Goal: Obtain resource: Download file/media

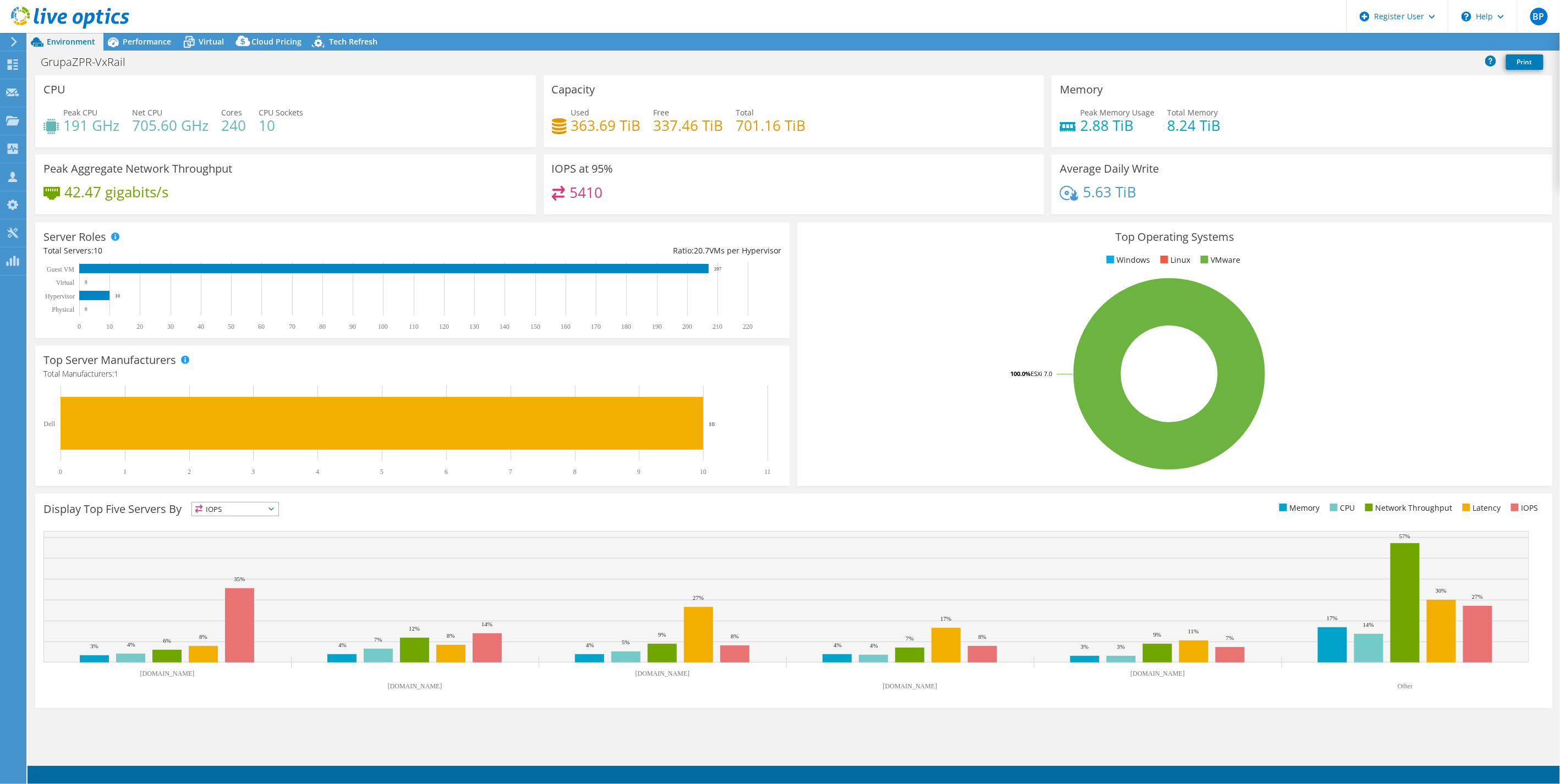
select select "EUFrankfurt"
select select "USD"
click at [1420, 40] on link "Share" at bounding box center [1422, 42] width 45 height 17
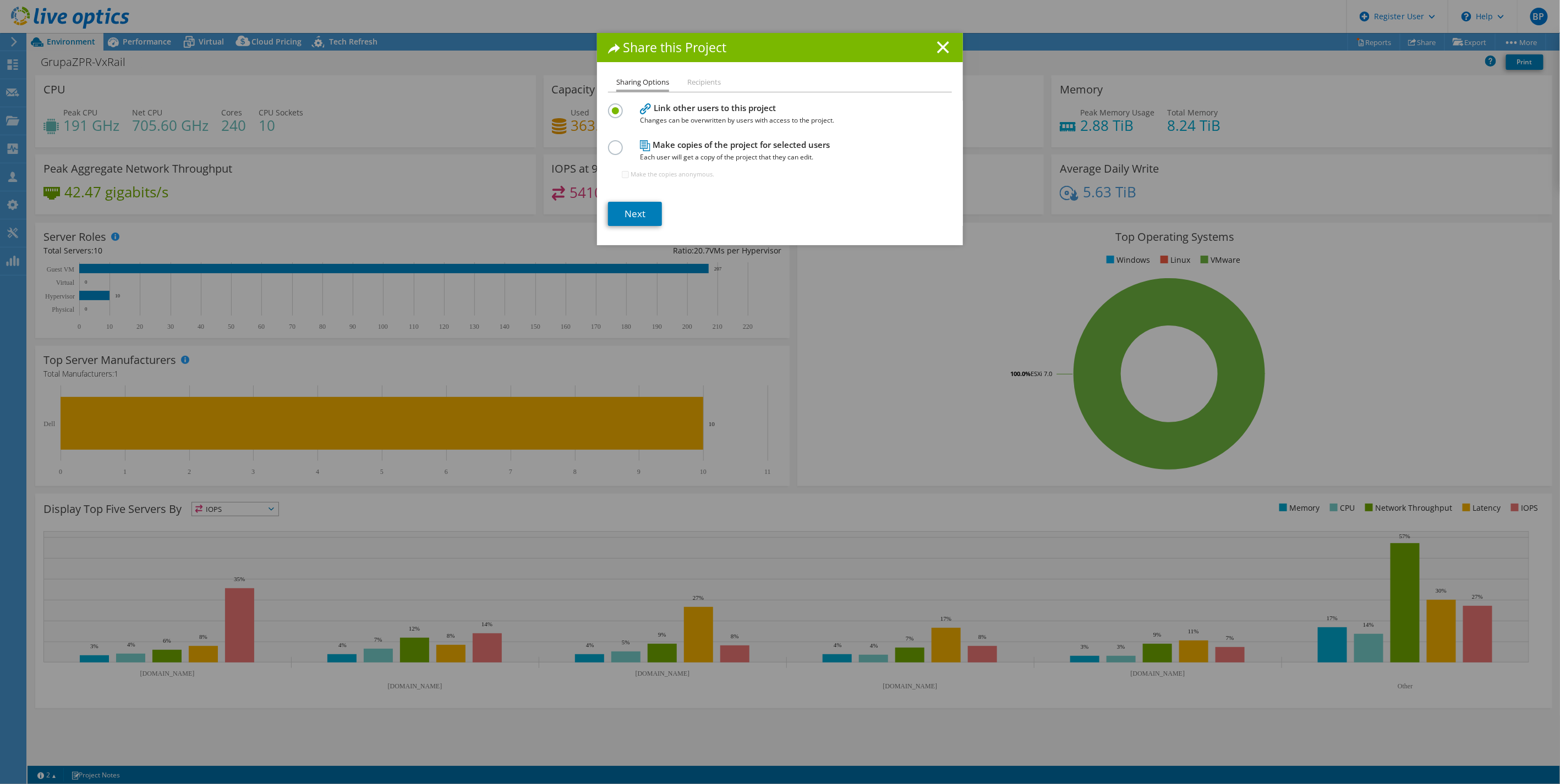
click at [367, 8] on div "Share this Project Sharing Options Recipients Link other users to this project …" at bounding box center [780, 392] width 1560 height 784
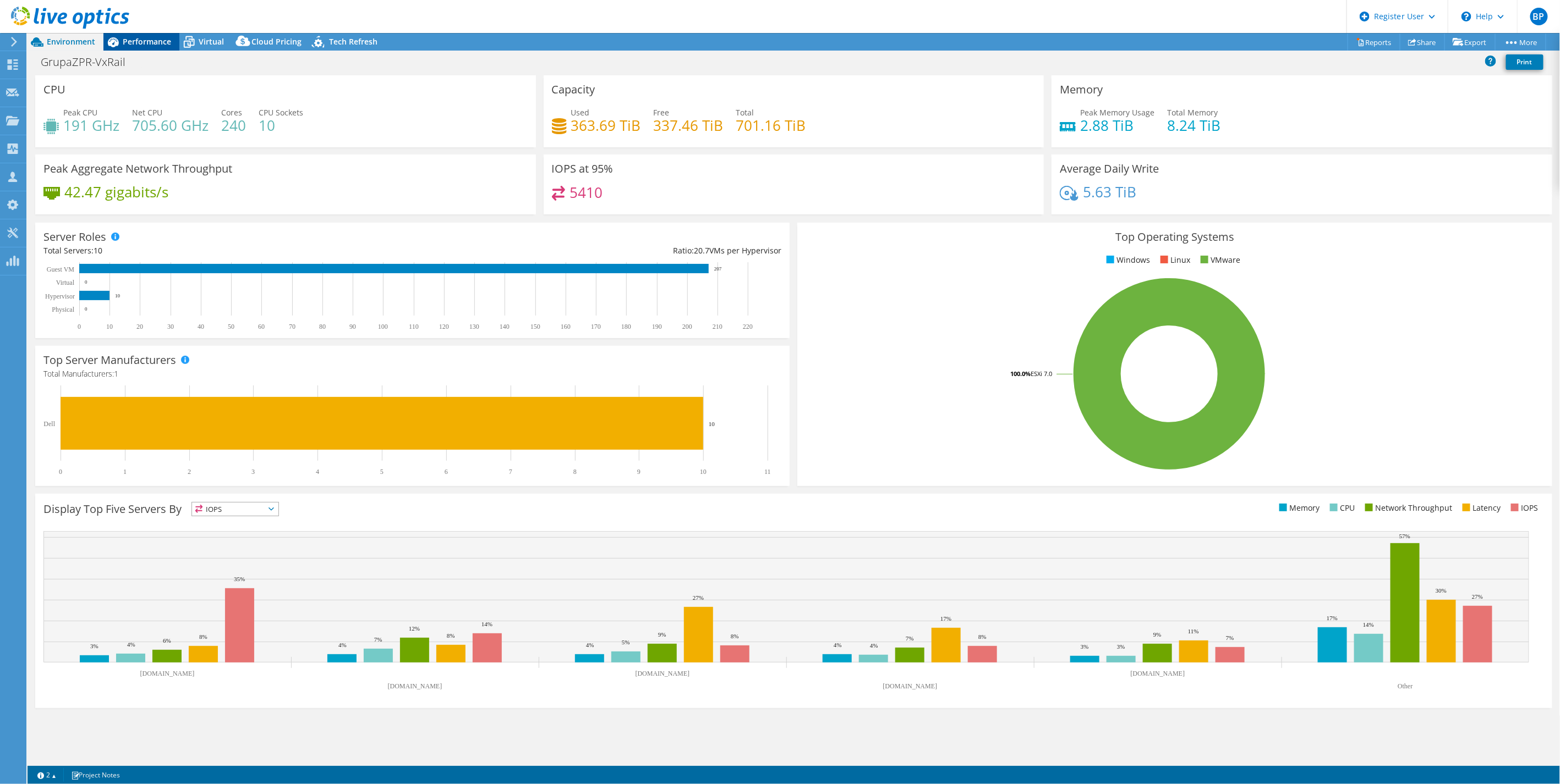
click at [150, 40] on span "Performance" at bounding box center [147, 42] width 49 height 11
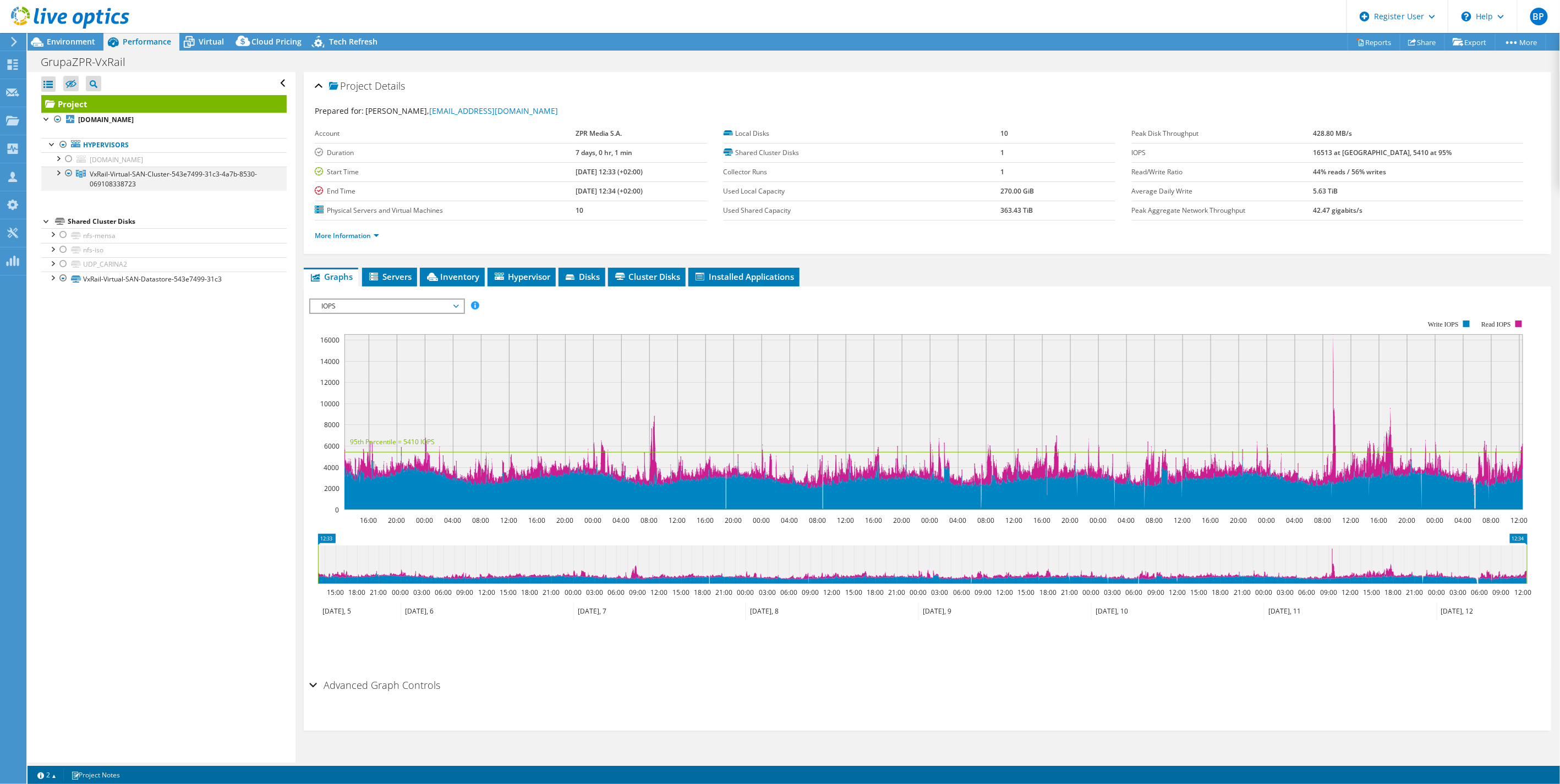
click at [57, 171] on div at bounding box center [58, 172] width 11 height 11
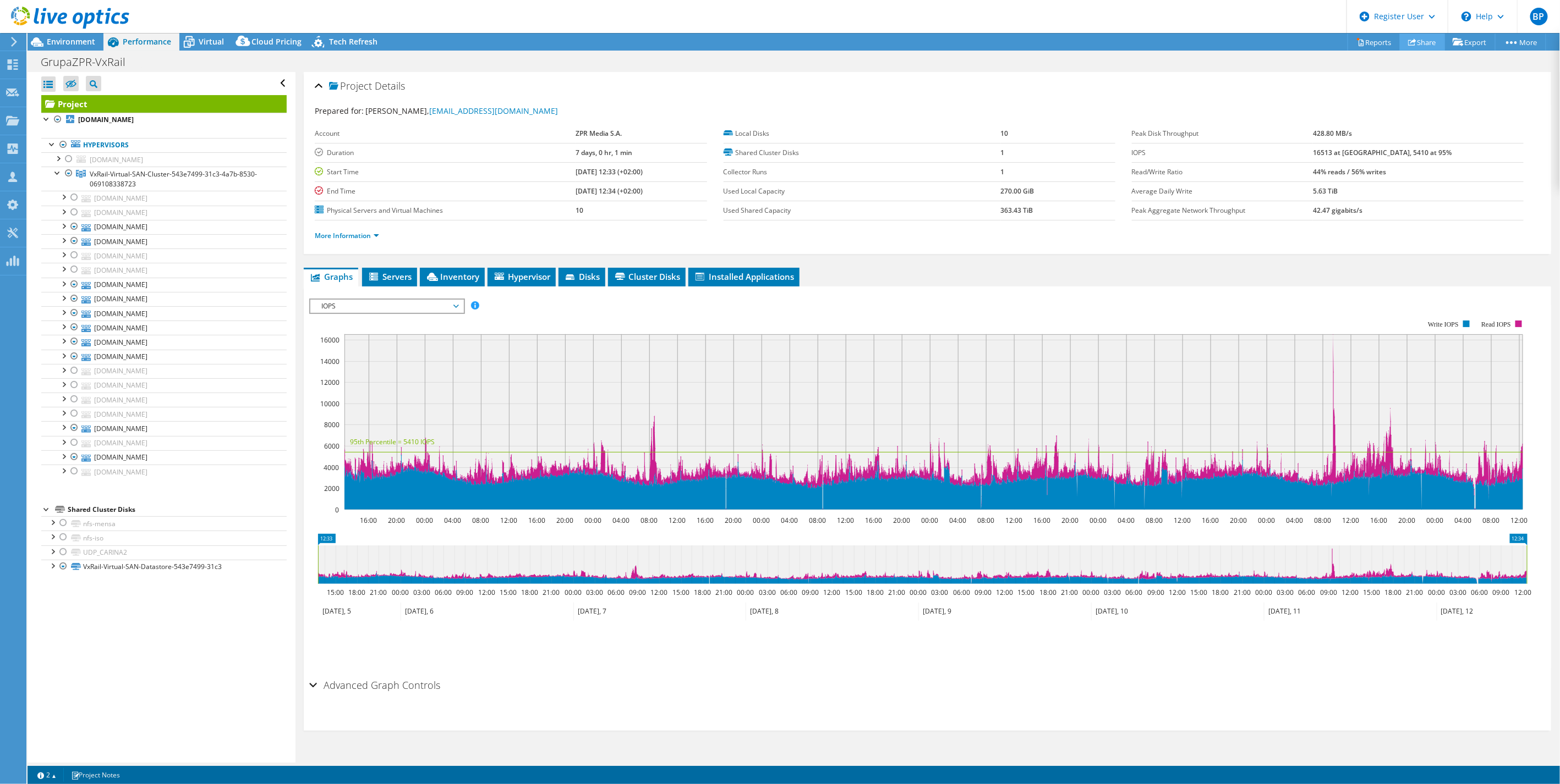
click at [1422, 40] on link "Share" at bounding box center [1422, 42] width 45 height 17
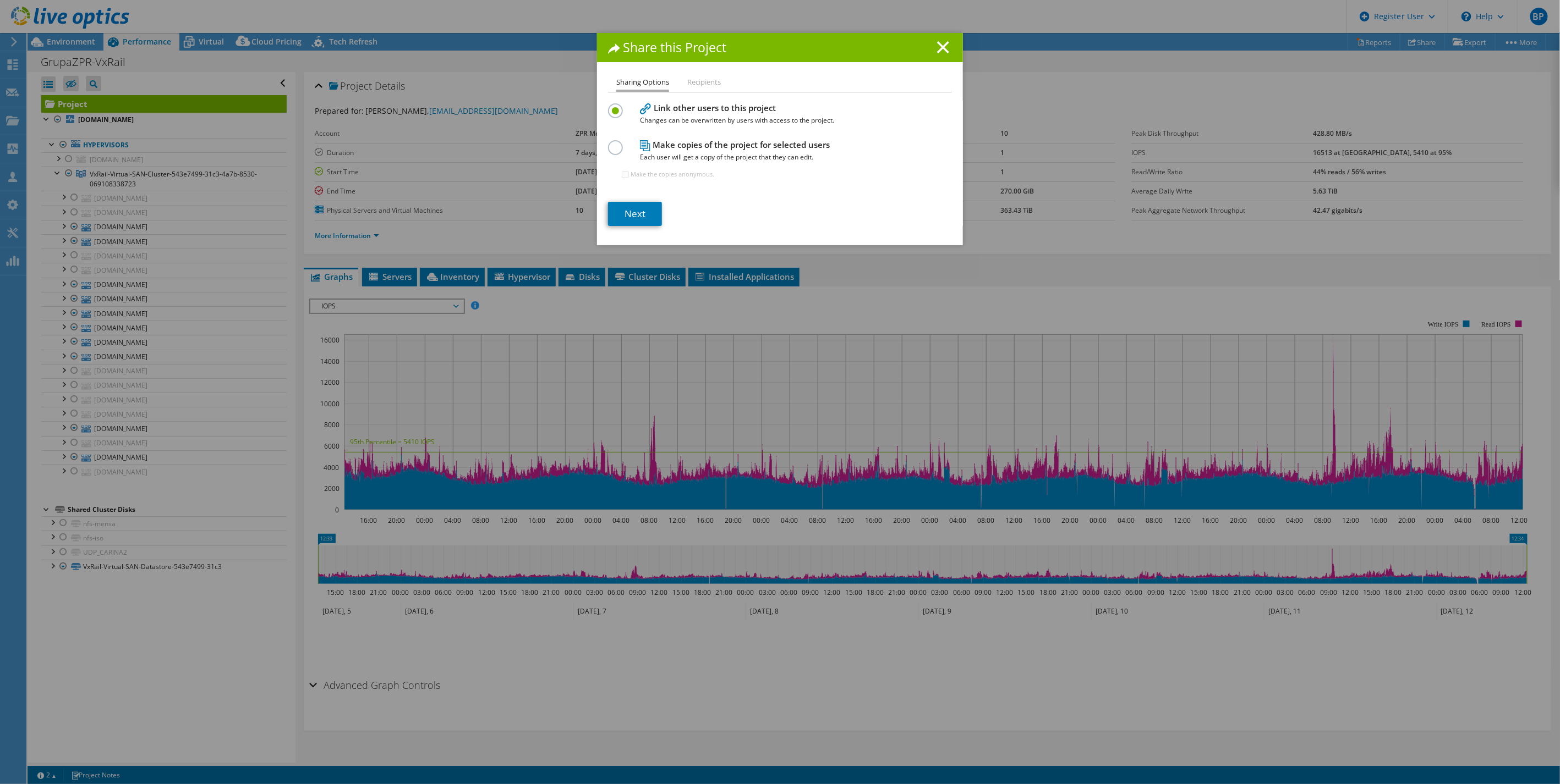
click at [608, 143] on label at bounding box center [617, 141] width 20 height 3
click at [0, 0] on input "radio" at bounding box center [0, 0] width 0 height 0
click at [628, 211] on link "Next" at bounding box center [634, 213] width 54 height 24
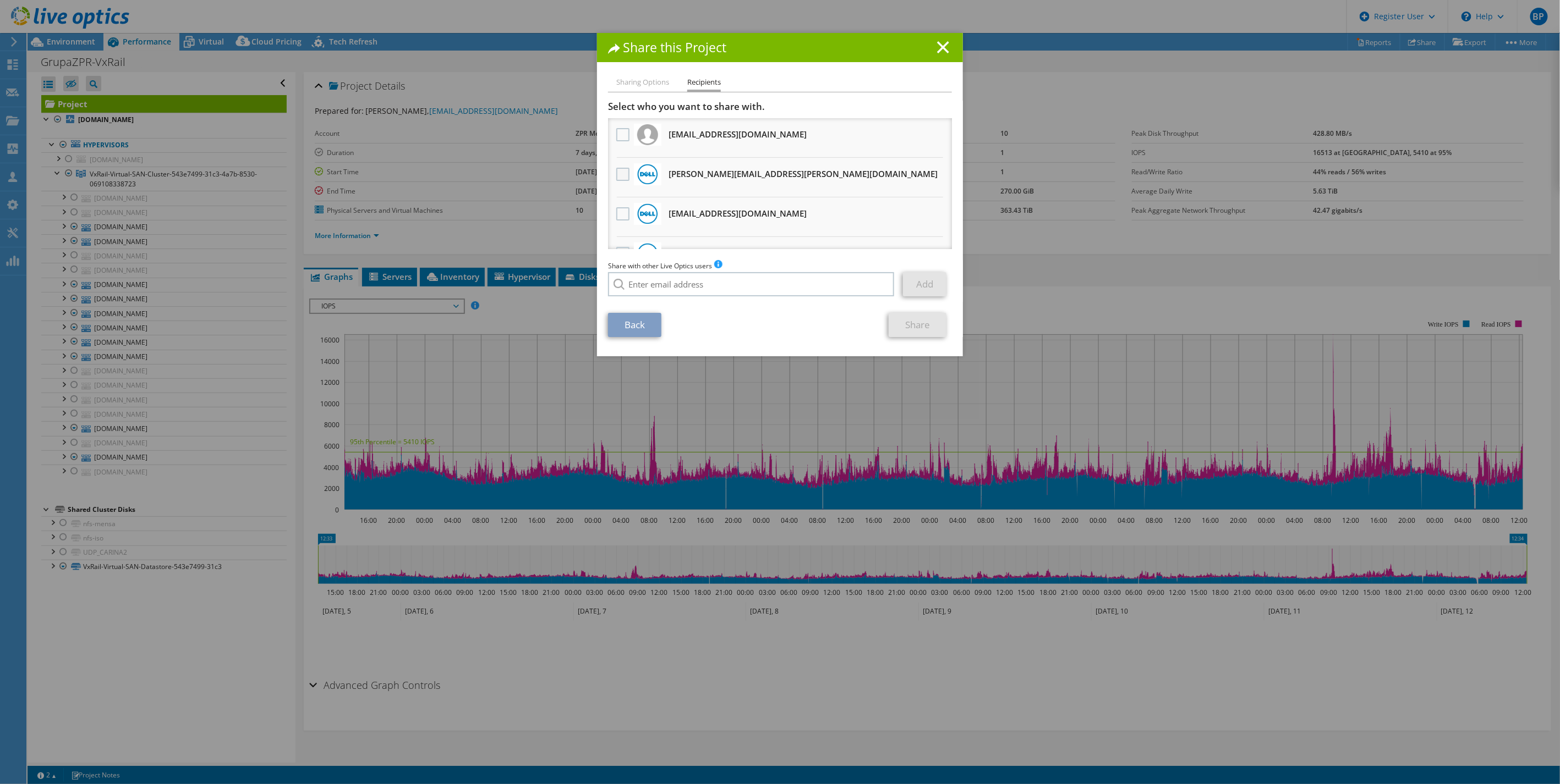
click at [623, 171] on label at bounding box center [625, 174] width 16 height 13
click at [0, 0] on input "checkbox" at bounding box center [0, 0] width 0 height 0
click at [904, 323] on link "Share" at bounding box center [917, 324] width 58 height 24
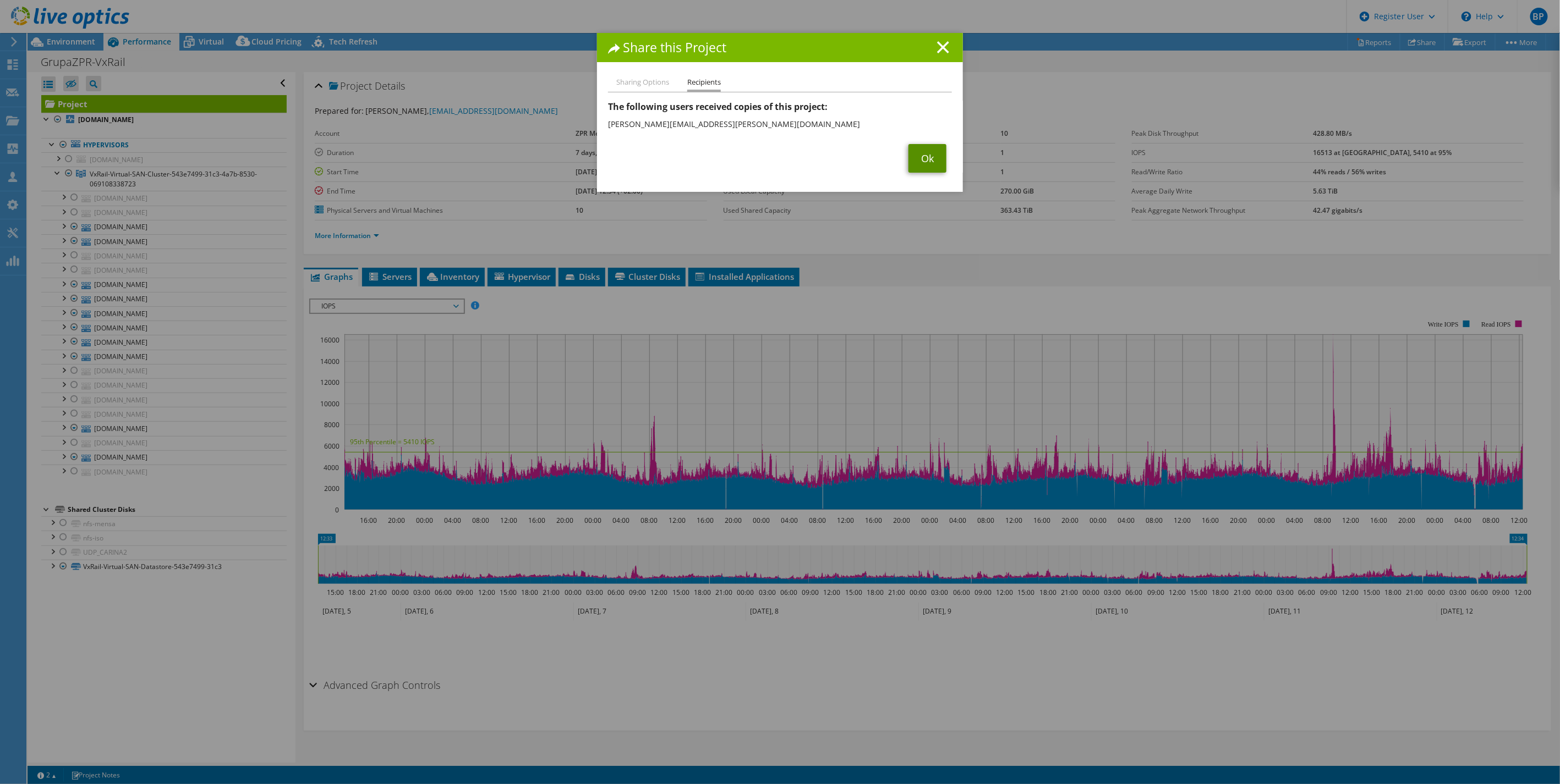
click at [921, 158] on link "Ok" at bounding box center [927, 158] width 38 height 28
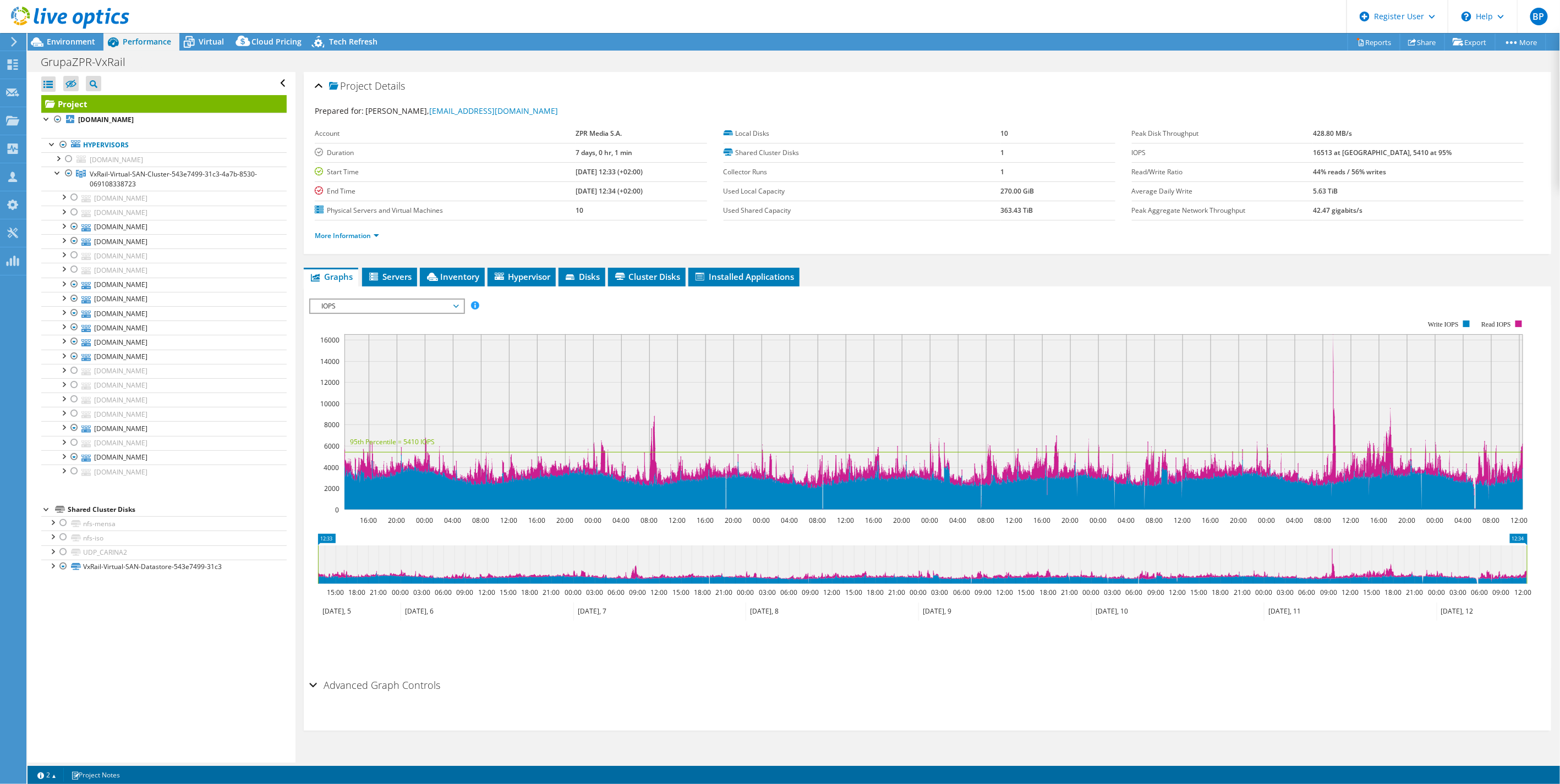
drag, startPoint x: 513, startPoint y: 238, endPoint x: 429, endPoint y: 212, distance: 87.9
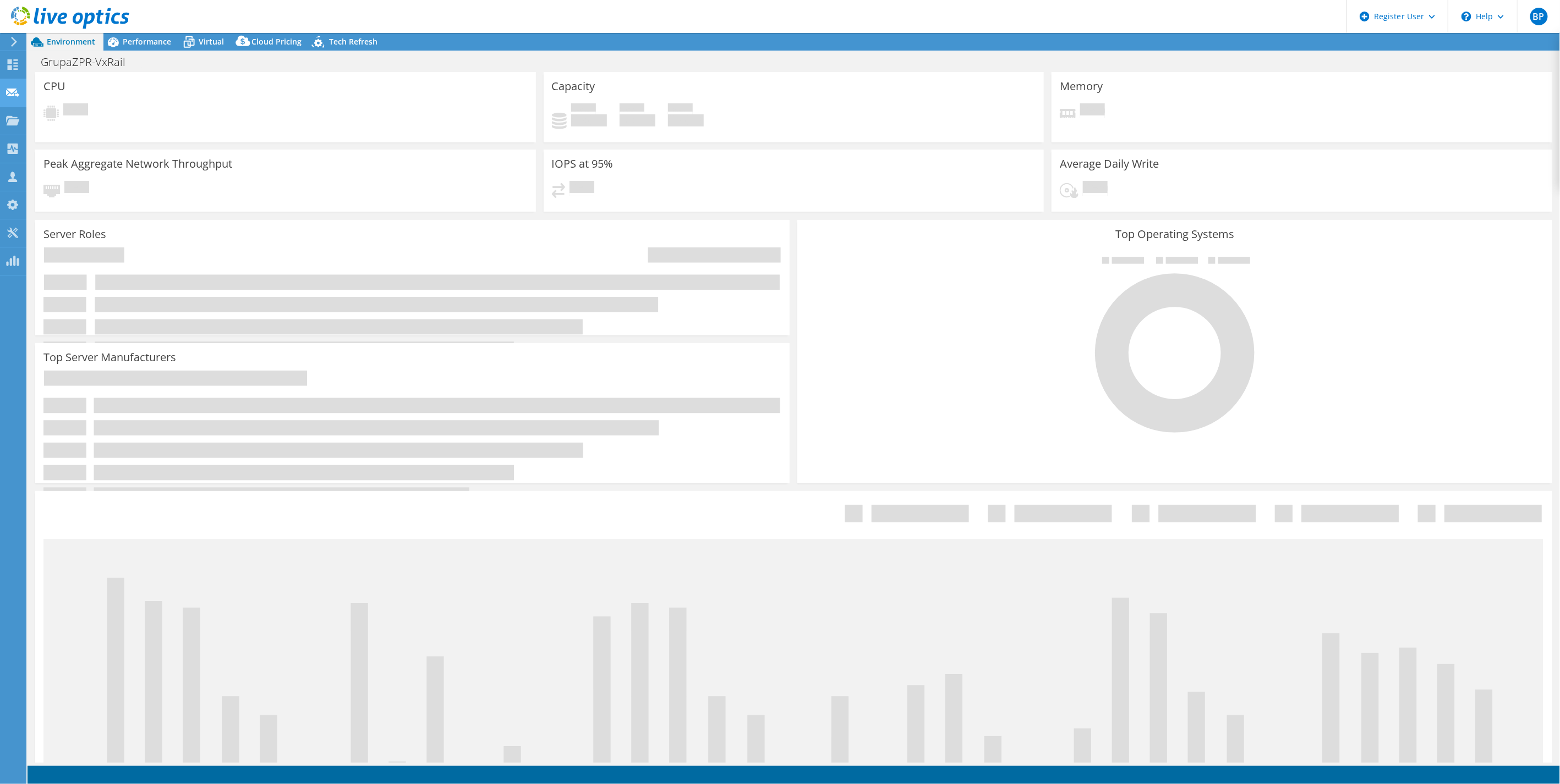
select select "EUFrankfurt"
select select "USD"
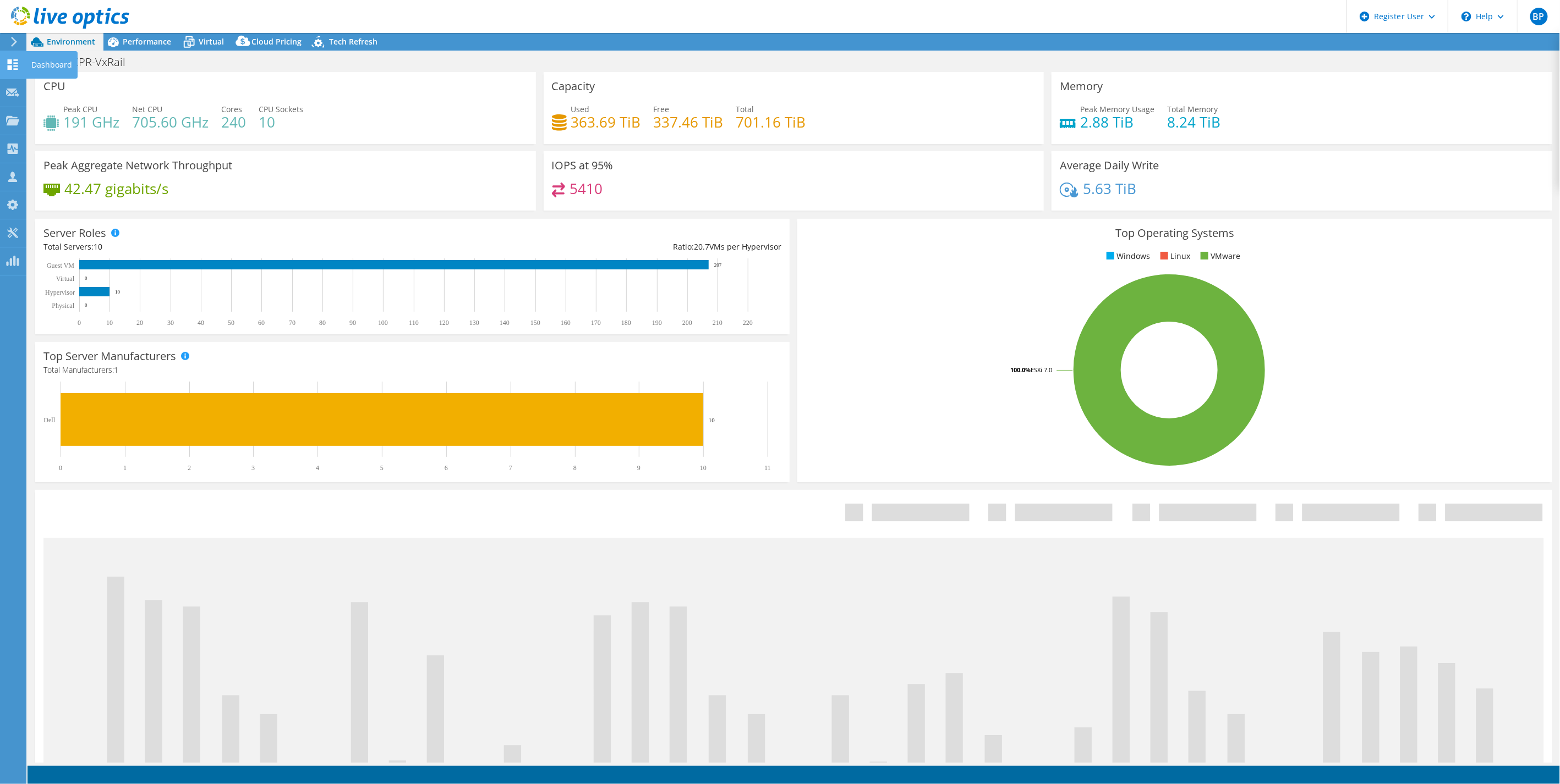
click at [12, 64] on use at bounding box center [13, 65] width 11 height 11
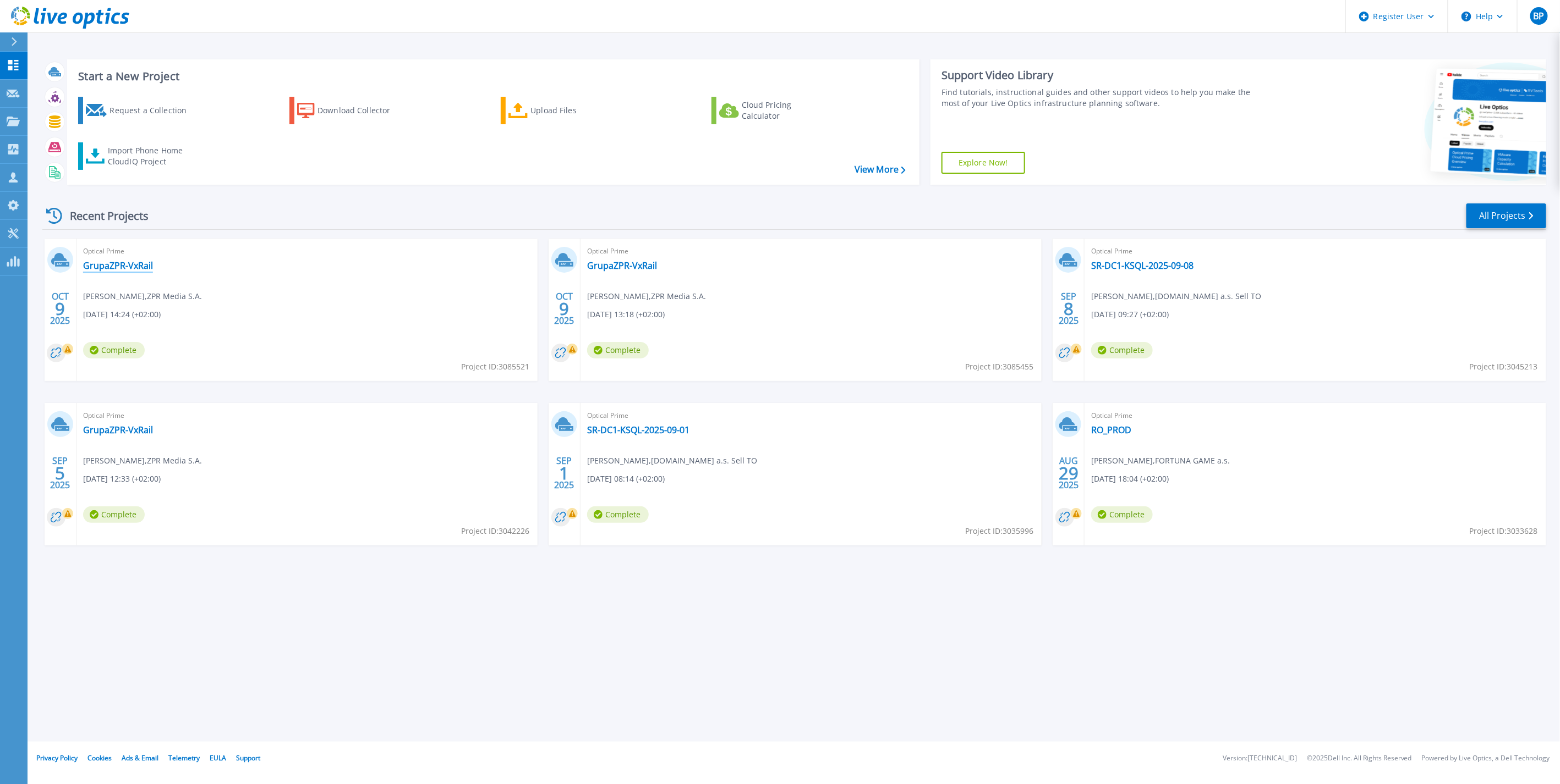
click at [107, 262] on link "GrupaZPR-VxRail" at bounding box center [118, 265] width 70 height 11
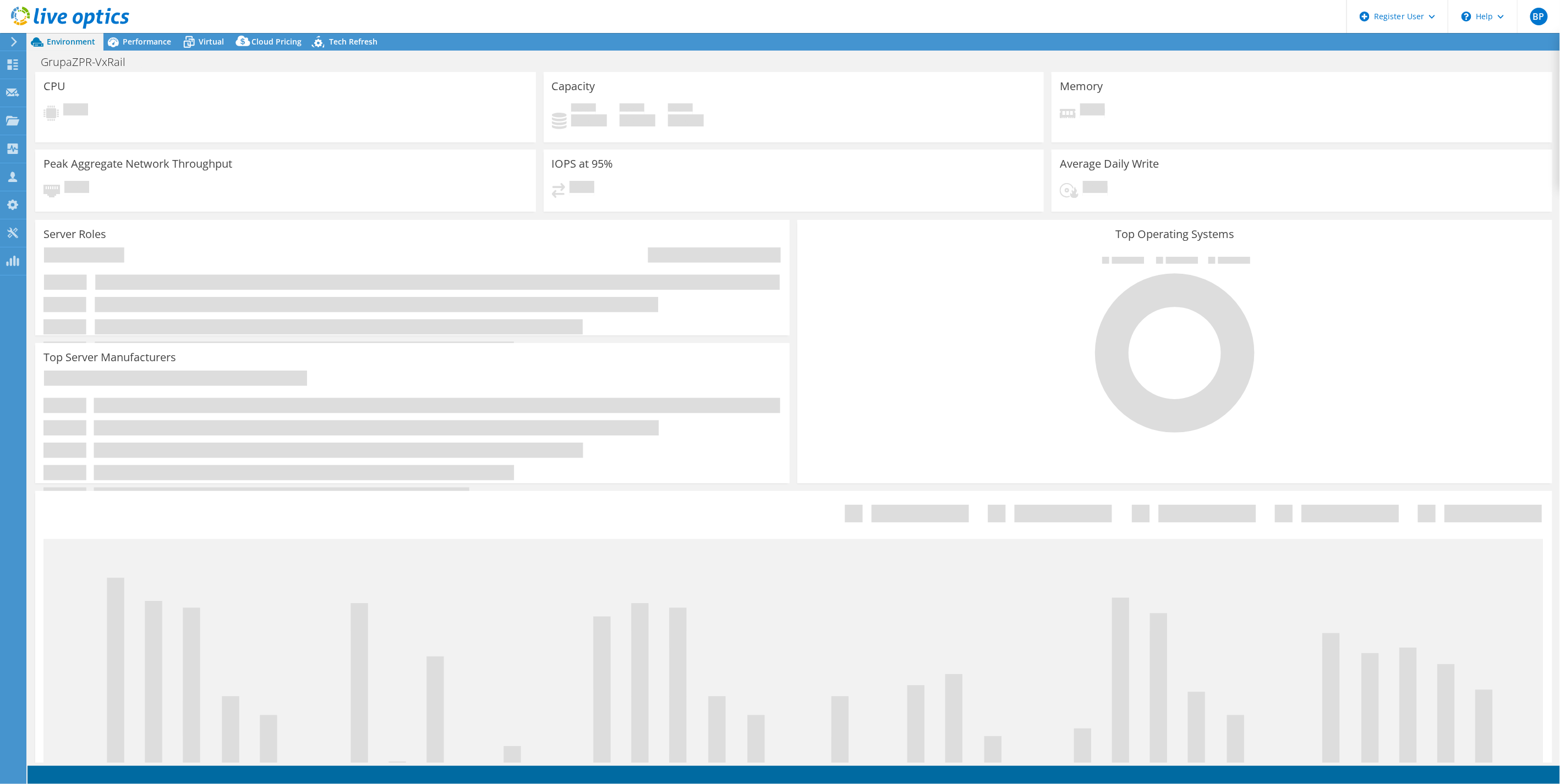
select select "USD"
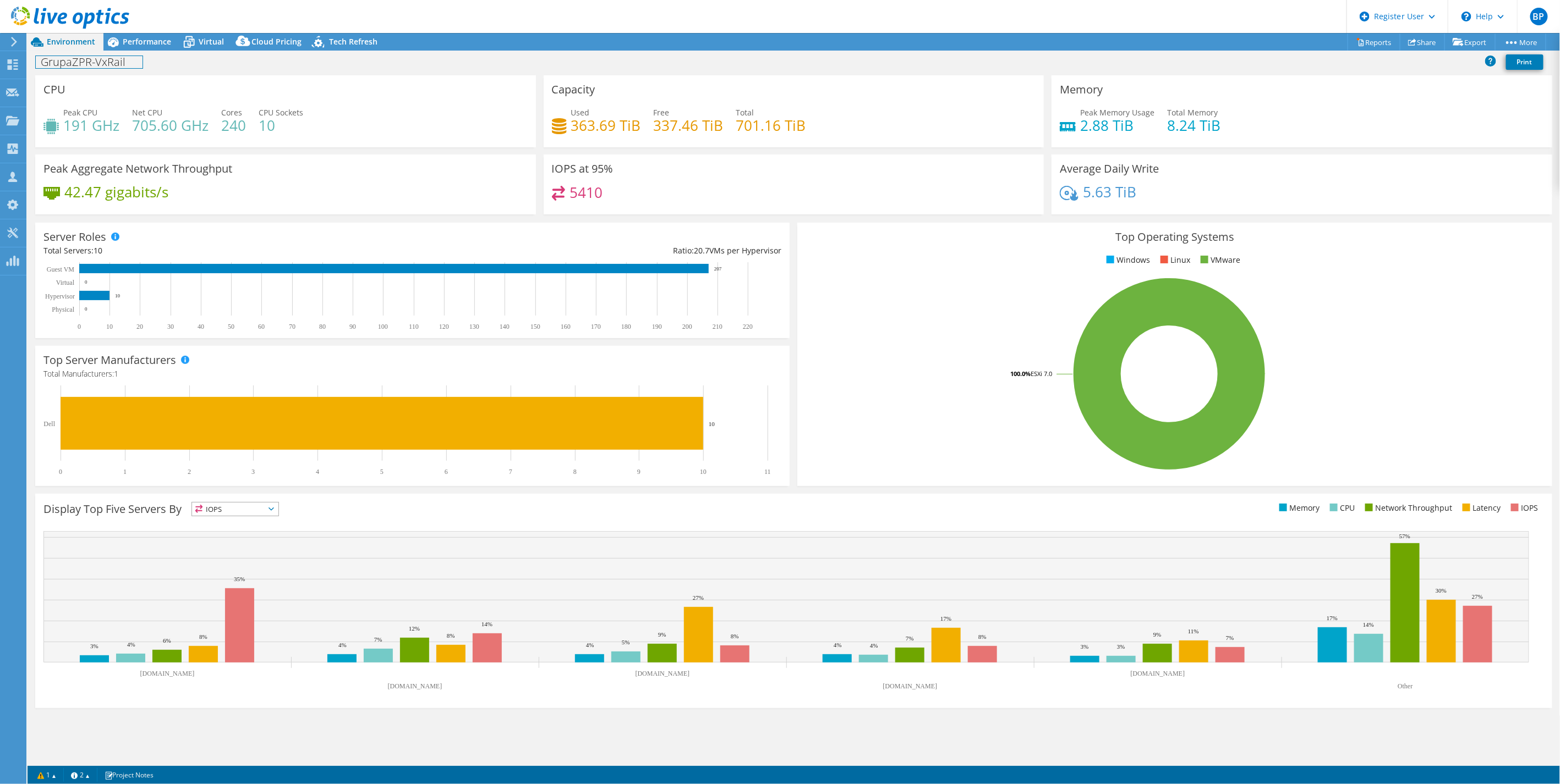
click at [119, 70] on div "GrupaZPR-VxRail Print" at bounding box center [793, 61] width 1532 height 20
click at [209, 63] on link at bounding box center [213, 60] width 15 height 13
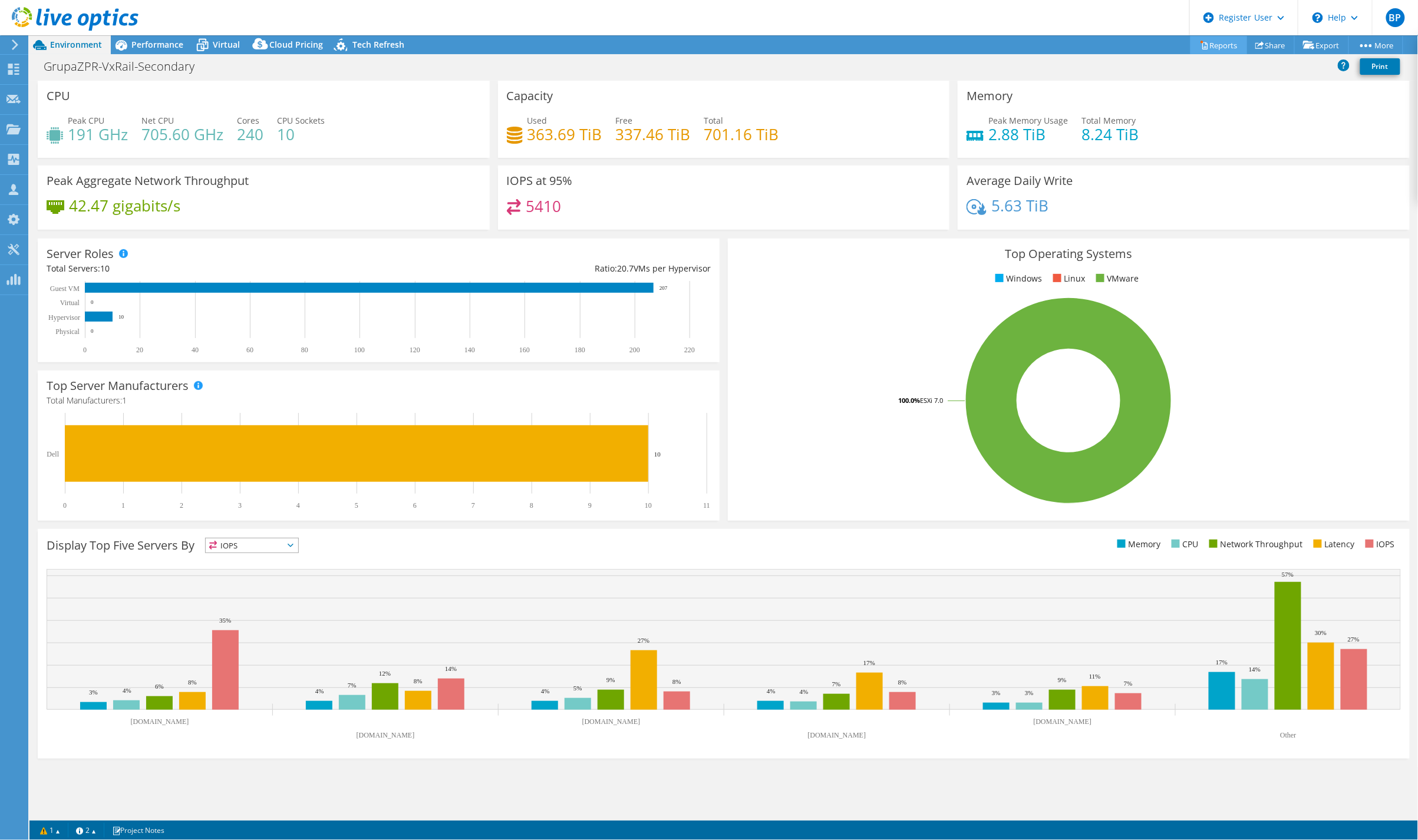
click at [1211, 38] on link "Reports" at bounding box center [1218, 45] width 56 height 18
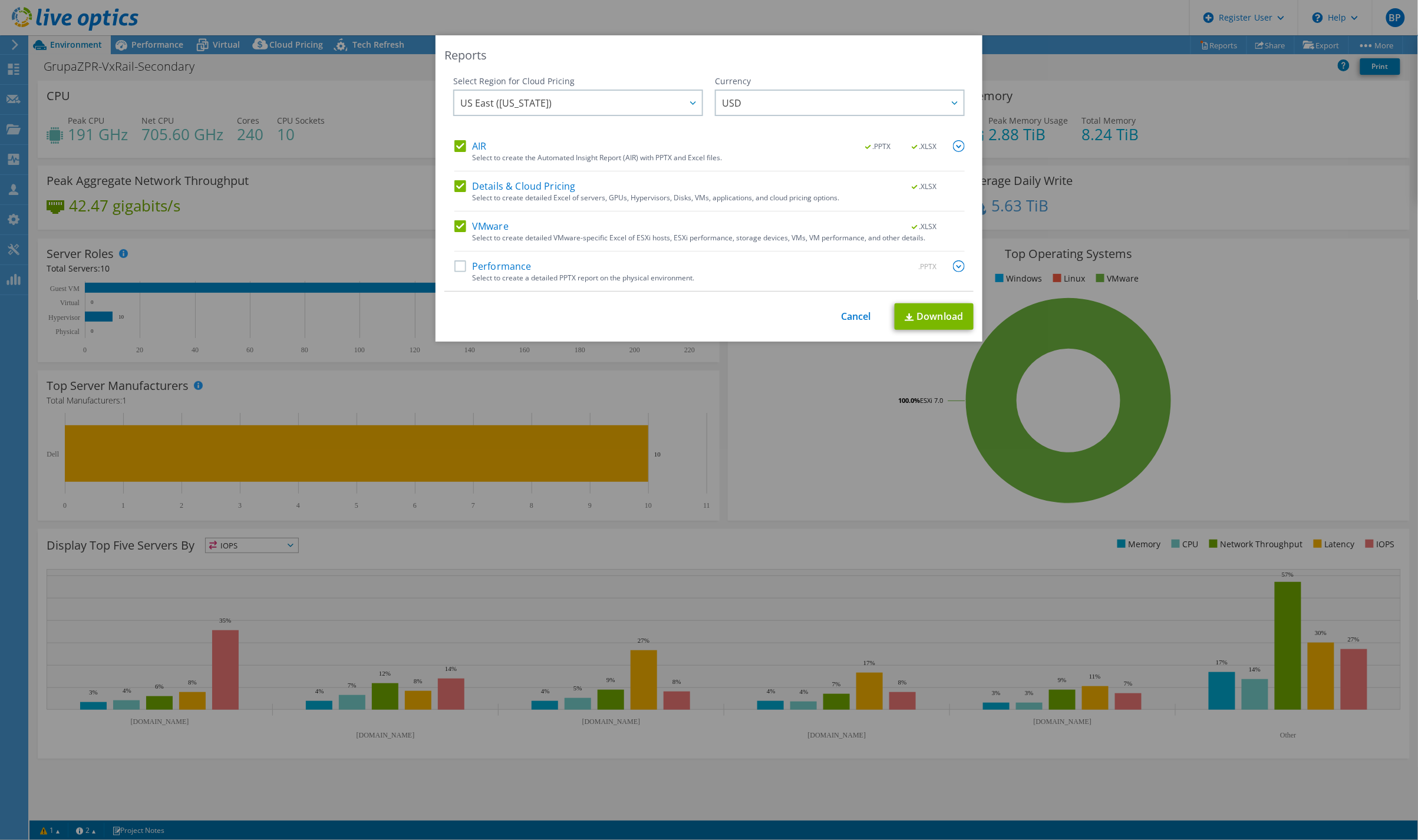
click at [475, 187] on label "Details & Cloud Pricing" at bounding box center [516, 186] width 122 height 11
click at [0, 0] on input "Details & Cloud Pricing" at bounding box center [0, 0] width 0 height 0
click at [463, 142] on label "AIR" at bounding box center [470, 146] width 31 height 11
click at [0, 0] on input "AIR" at bounding box center [0, 0] width 0 height 0
click at [922, 314] on link "Download" at bounding box center [934, 317] width 79 height 27
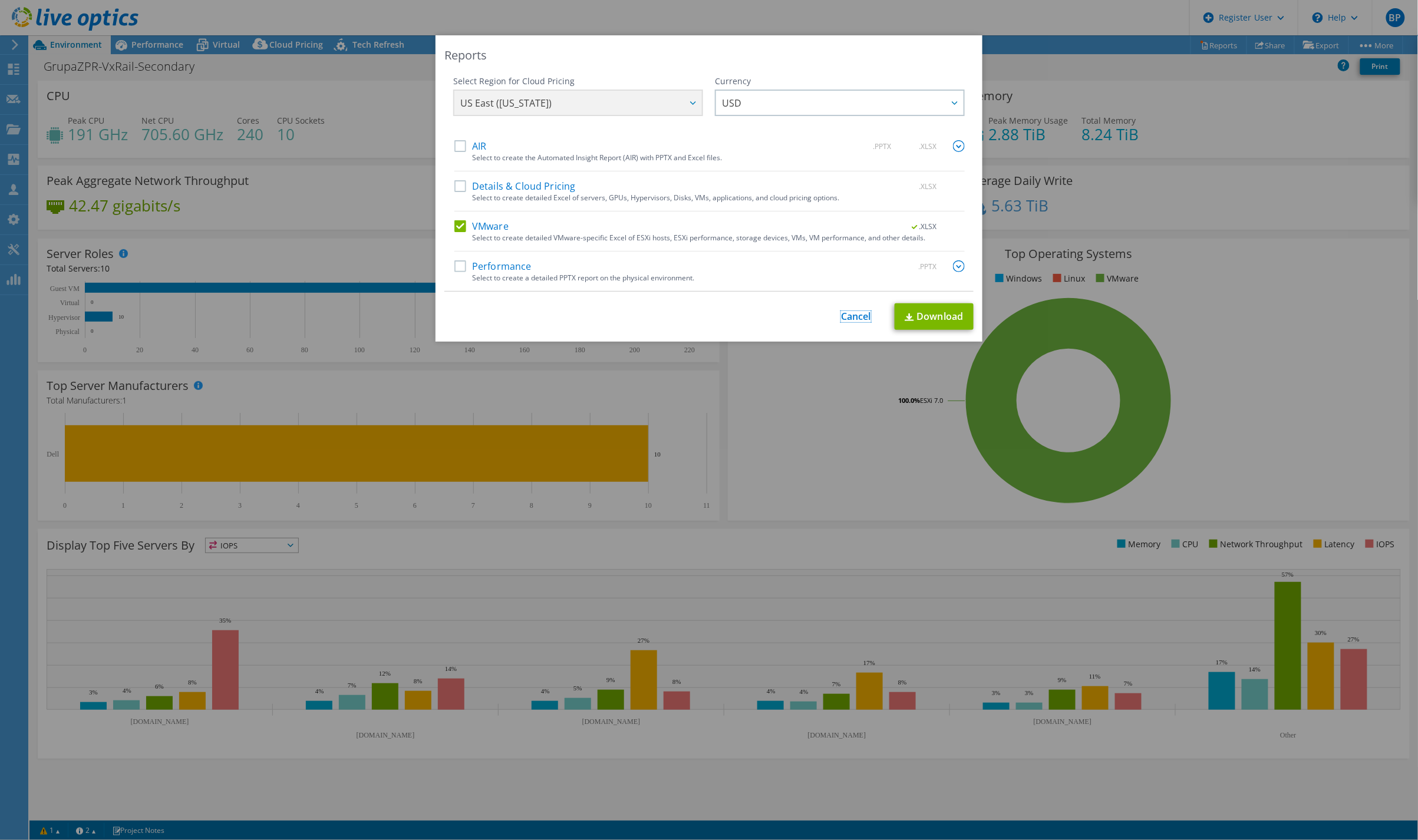
click at [846, 315] on link "Cancel" at bounding box center [857, 317] width 30 height 11
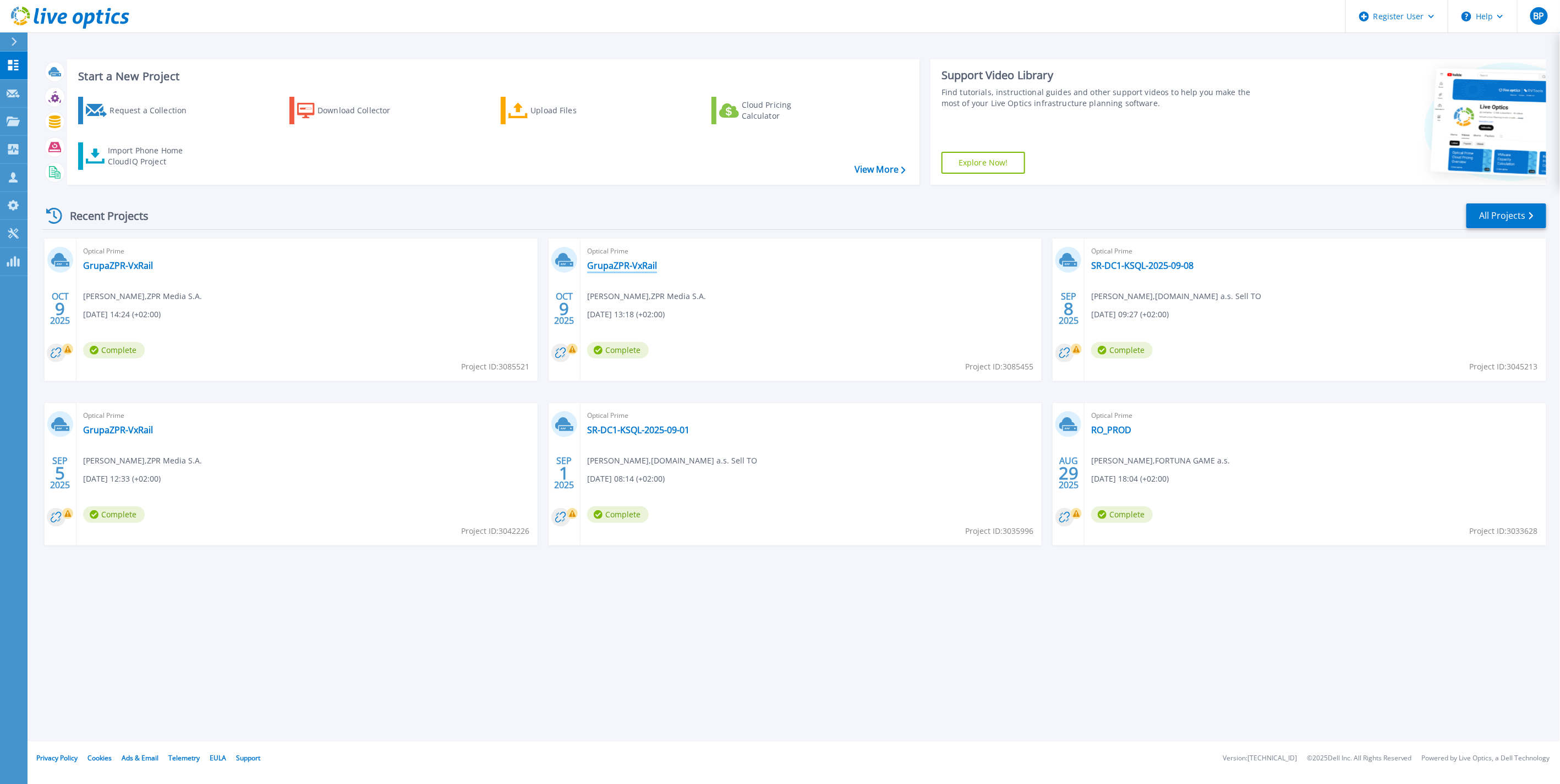
click at [613, 261] on link "GrupaZPR-VxRail" at bounding box center [622, 265] width 70 height 11
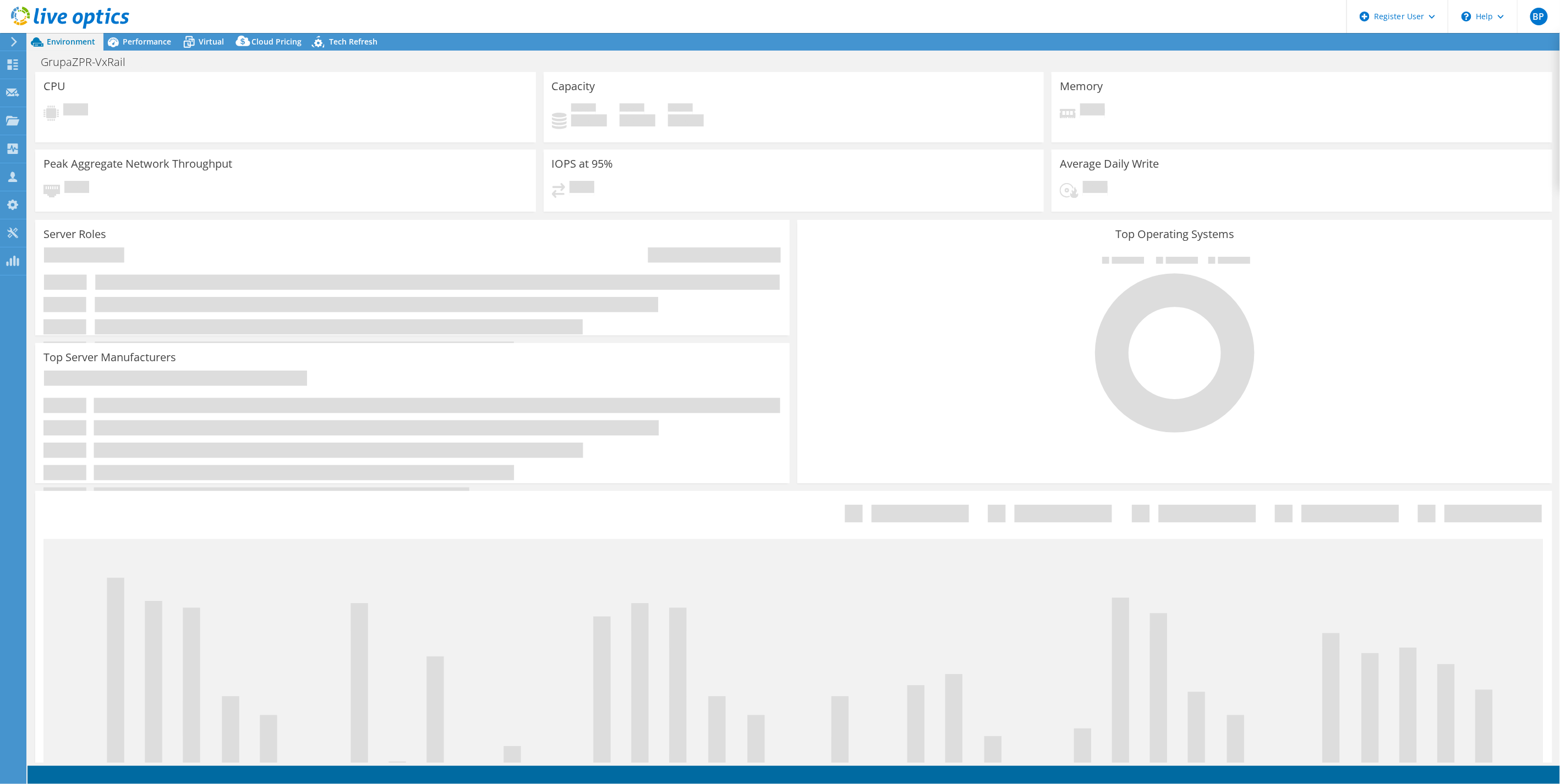
select select "USD"
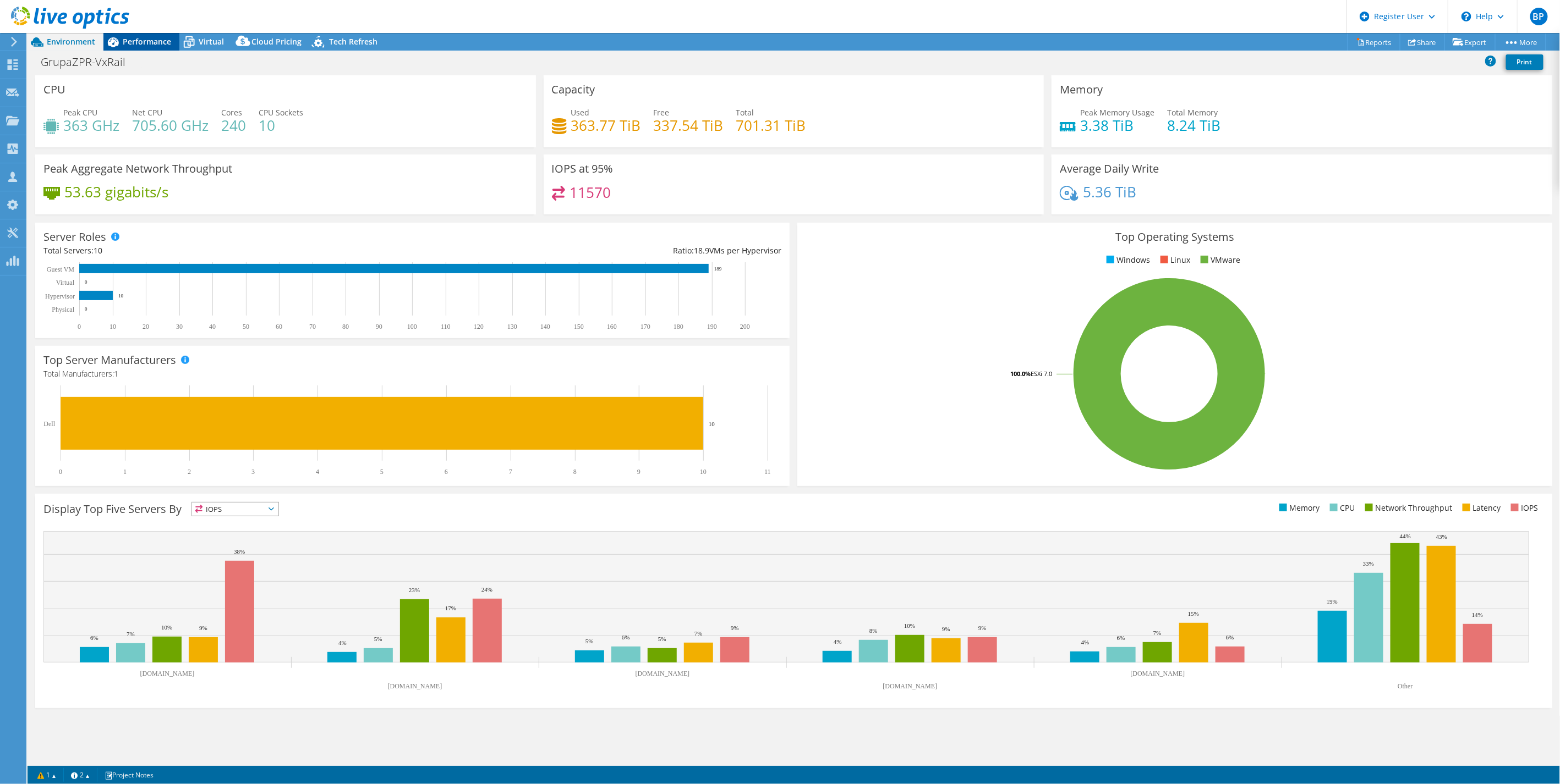
click at [132, 47] on div "Performance" at bounding box center [140, 42] width 76 height 18
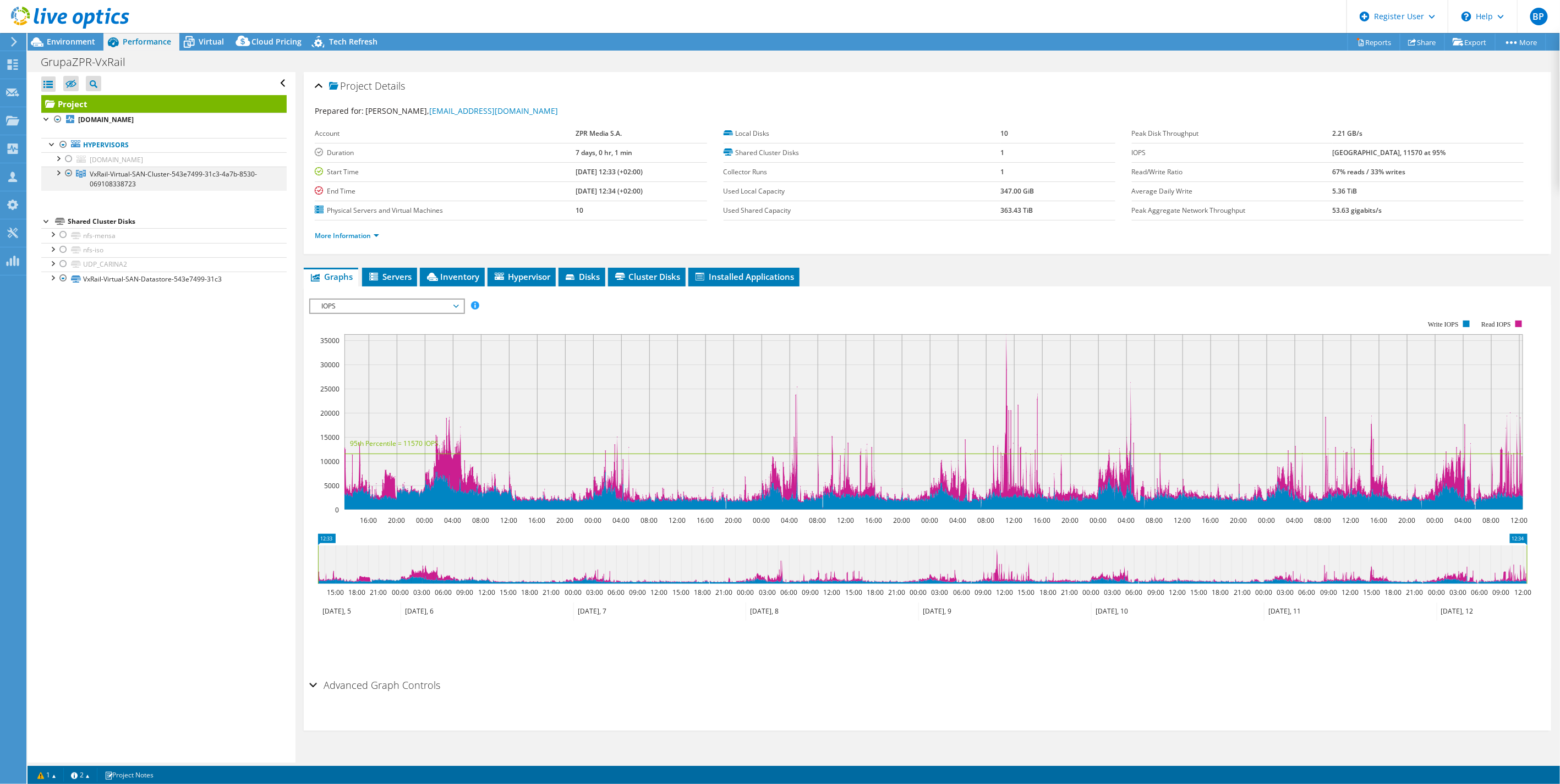
click at [54, 173] on div at bounding box center [58, 172] width 11 height 11
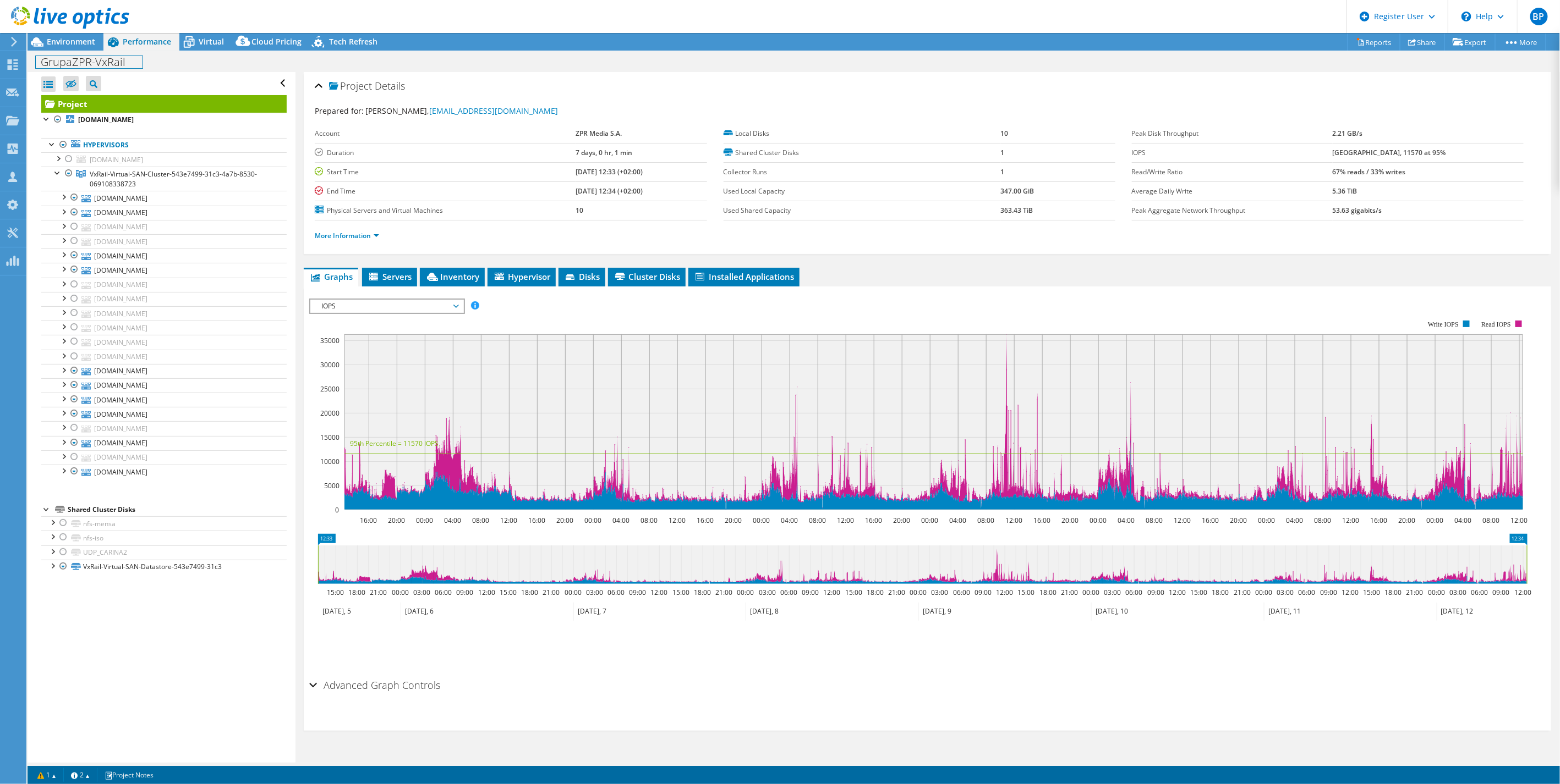
click at [103, 62] on h1 "GrupaZPR-VxRail" at bounding box center [89, 62] width 107 height 12
click at [132, 59] on h1 "GrupaZPR-VxRail" at bounding box center [89, 62] width 107 height 12
click at [193, 52] on div "GrupaZPR-VxRail-Primary Print" at bounding box center [793, 61] width 1532 height 20
click at [195, 64] on link at bounding box center [199, 60] width 15 height 13
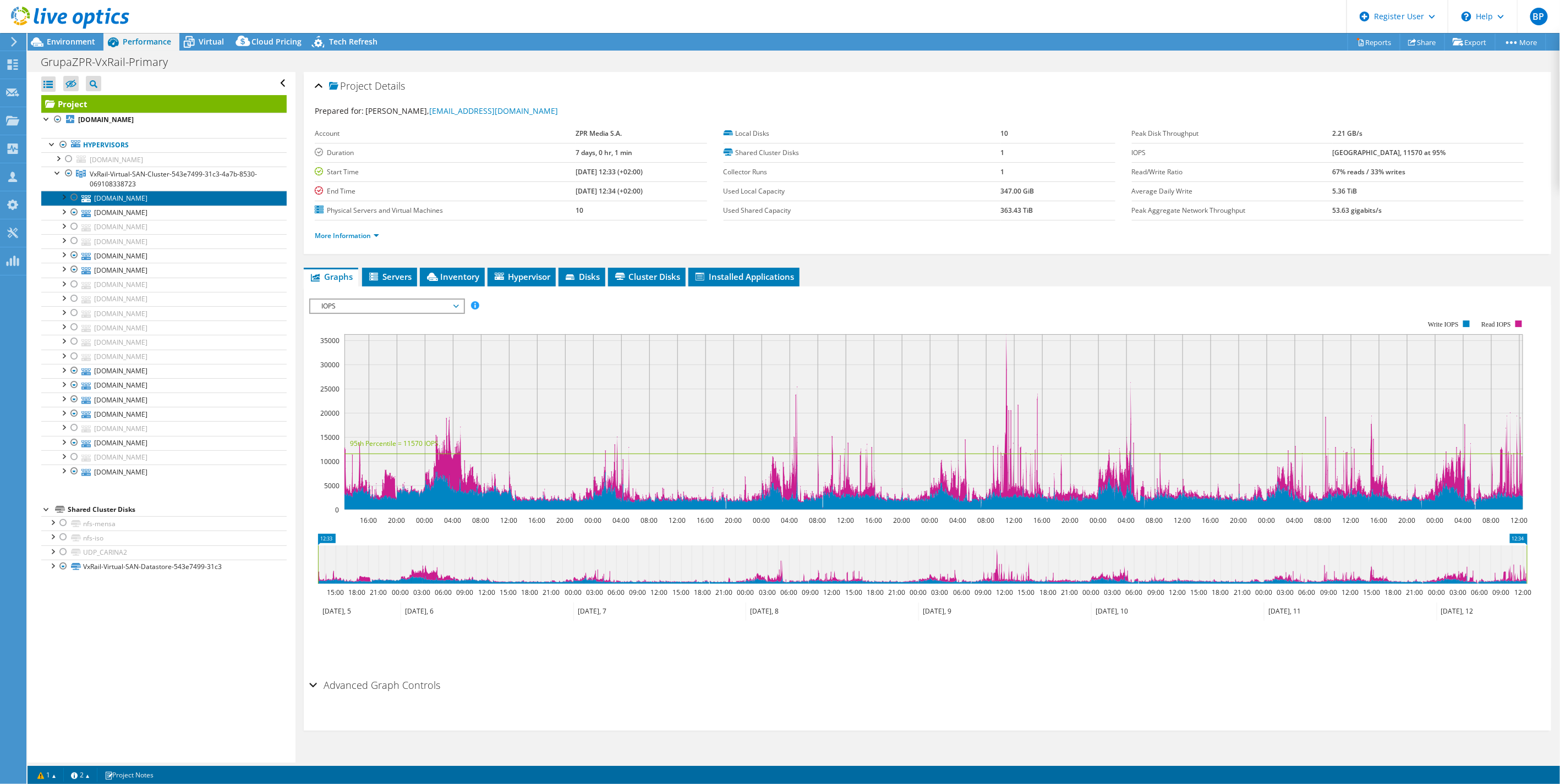
click at [135, 194] on link "[DOMAIN_NAME]" at bounding box center [163, 198] width 245 height 14
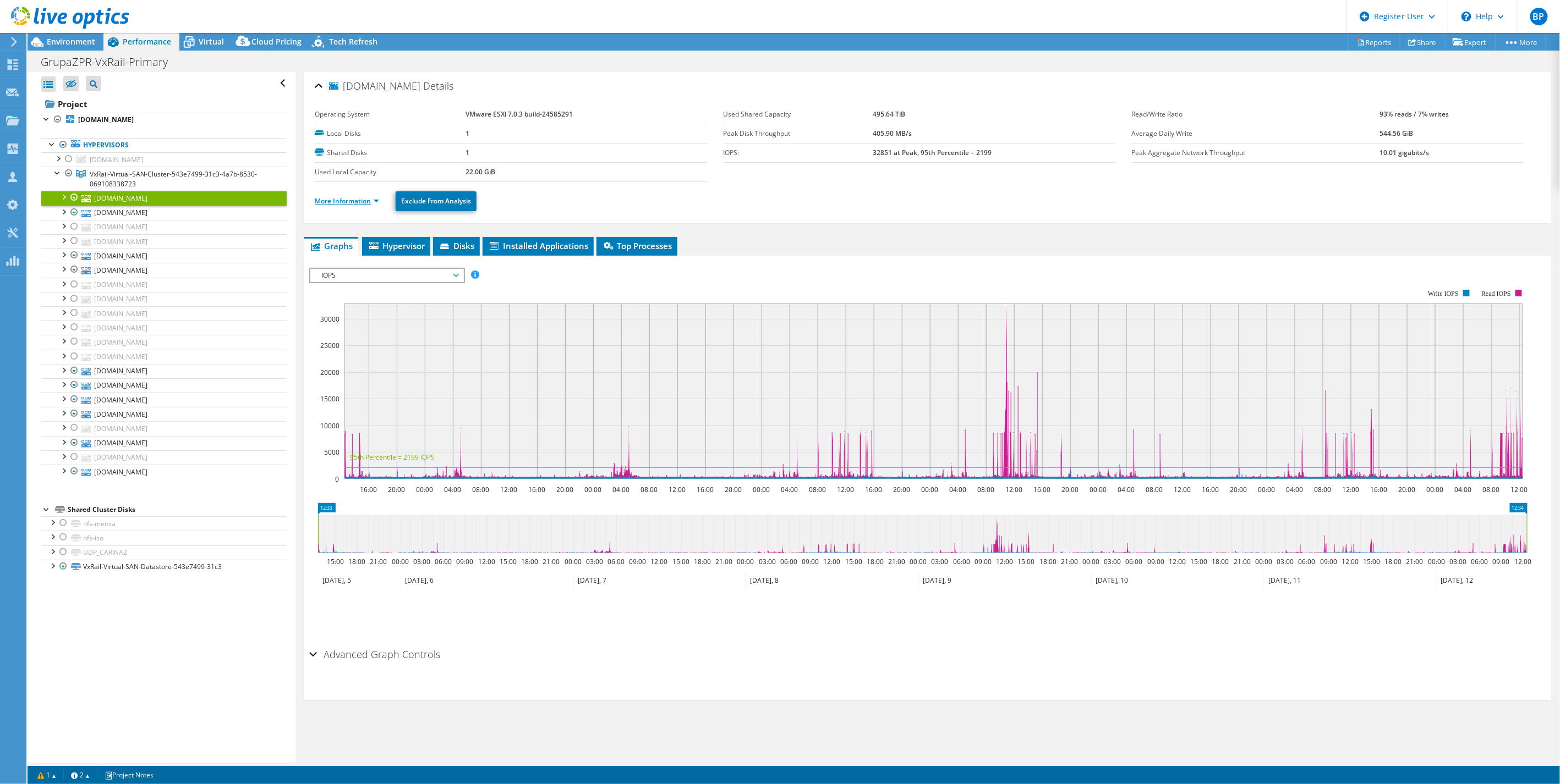
drag, startPoint x: 352, startPoint y: 197, endPoint x: 352, endPoint y: 204, distance: 7.0
click at [352, 197] on link "More Information" at bounding box center [346, 201] width 64 height 10
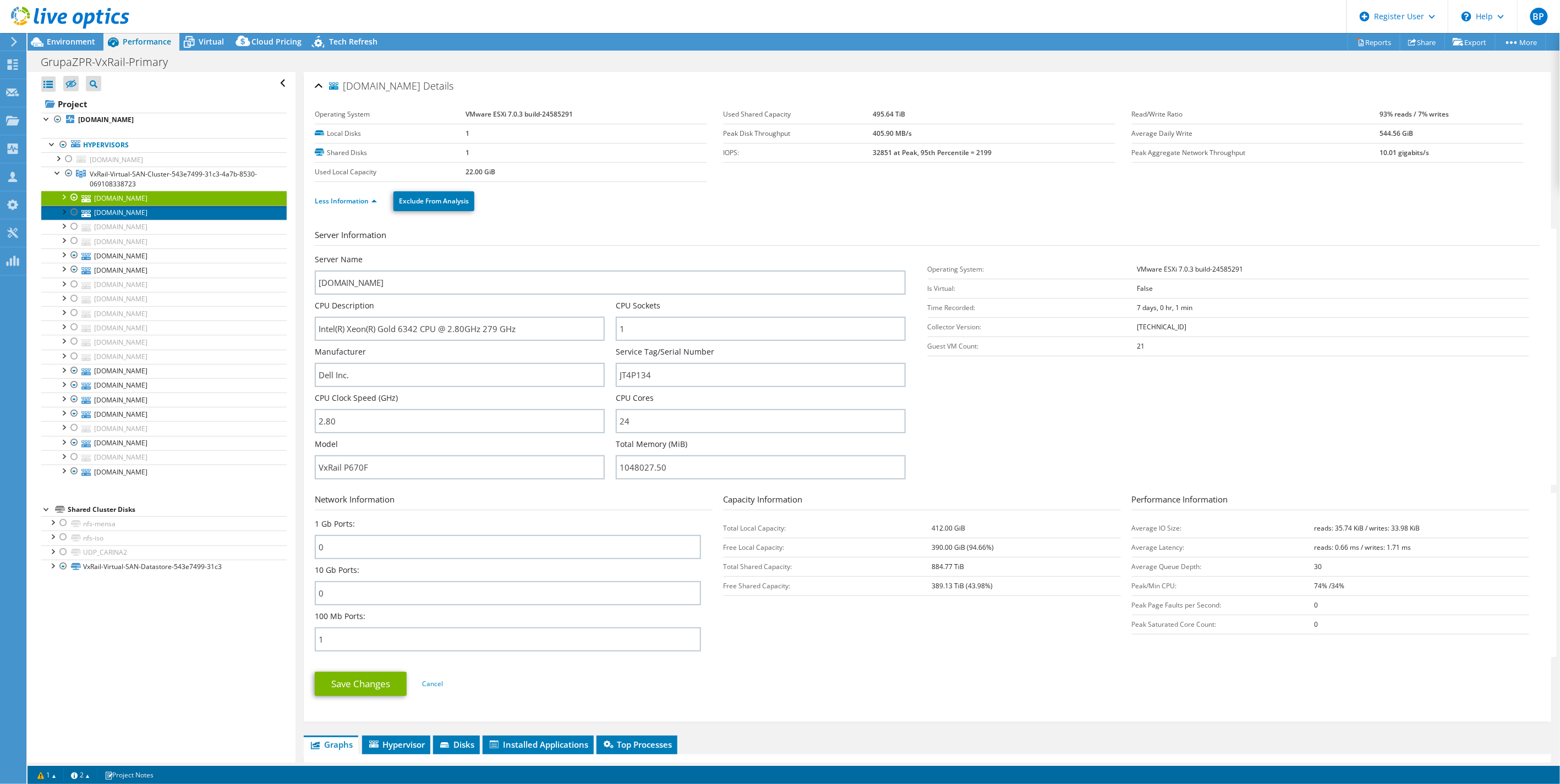
click at [122, 213] on link "[DOMAIN_NAME]" at bounding box center [163, 213] width 245 height 14
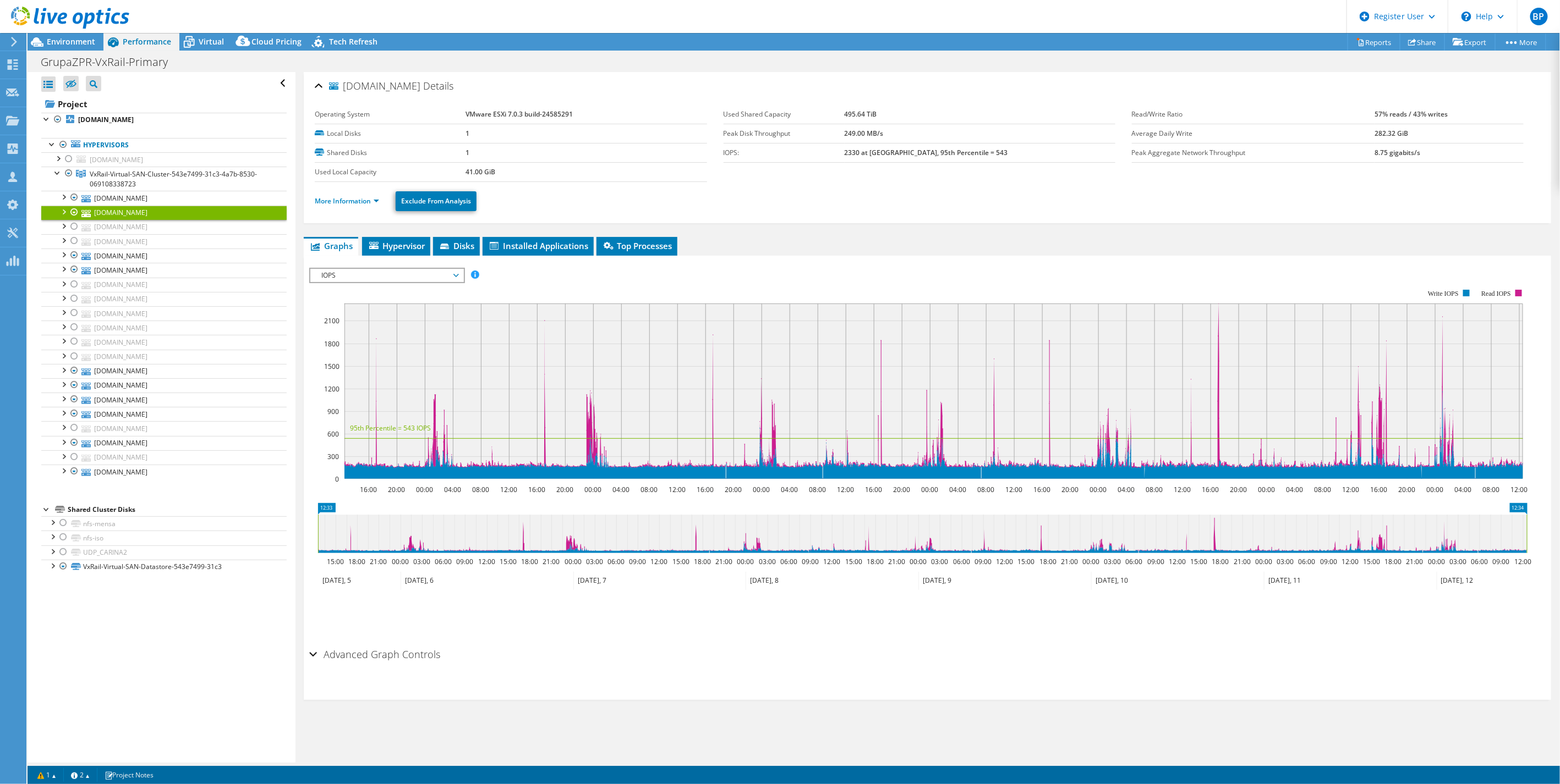
click at [97, 206] on link "[DOMAIN_NAME]" at bounding box center [163, 213] width 245 height 14
click at [123, 194] on link "[DOMAIN_NAME]" at bounding box center [163, 198] width 245 height 14
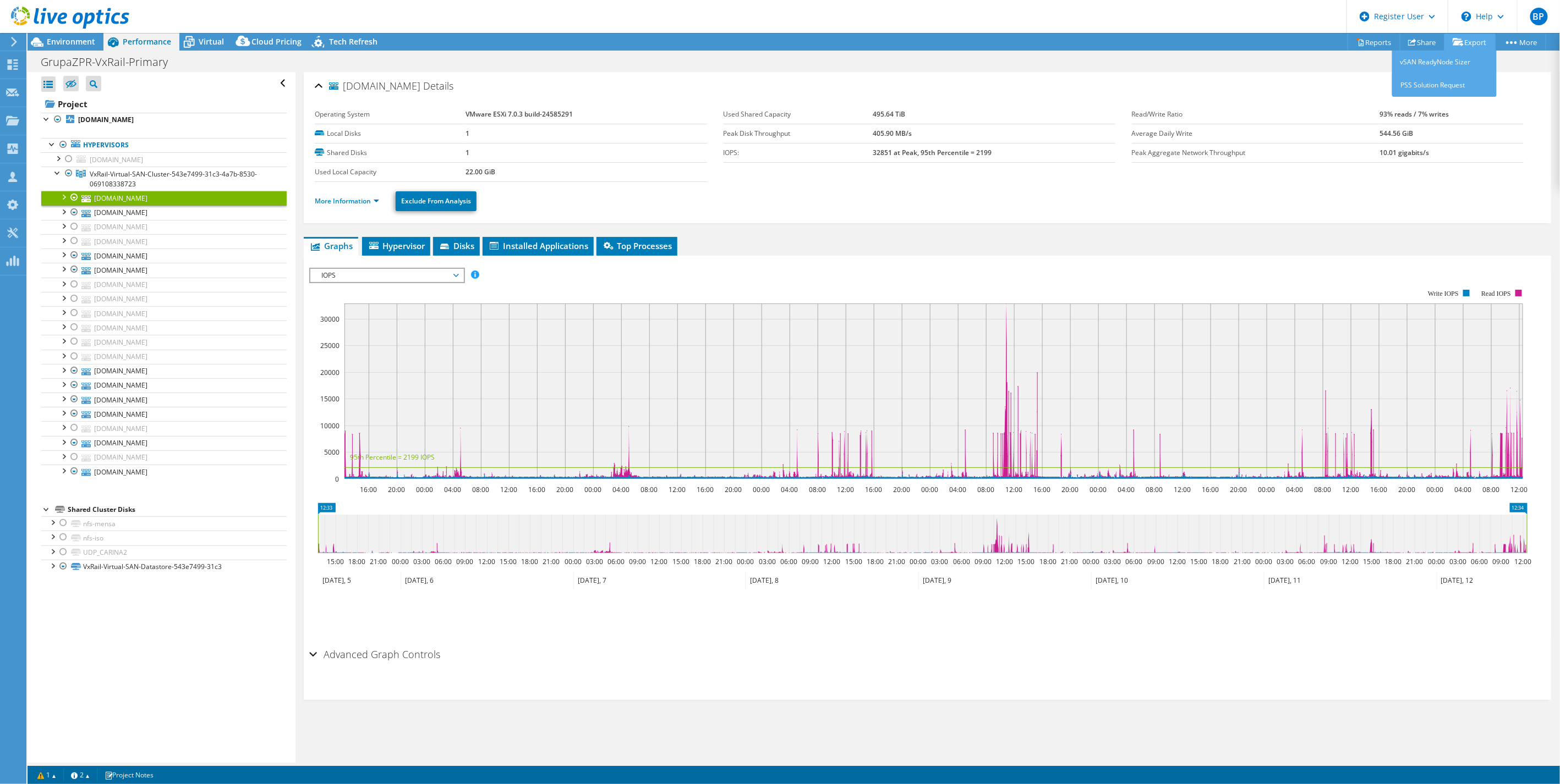
click at [1461, 36] on link "Export" at bounding box center [1470, 42] width 52 height 17
click at [1369, 36] on link "Reports" at bounding box center [1373, 42] width 52 height 17
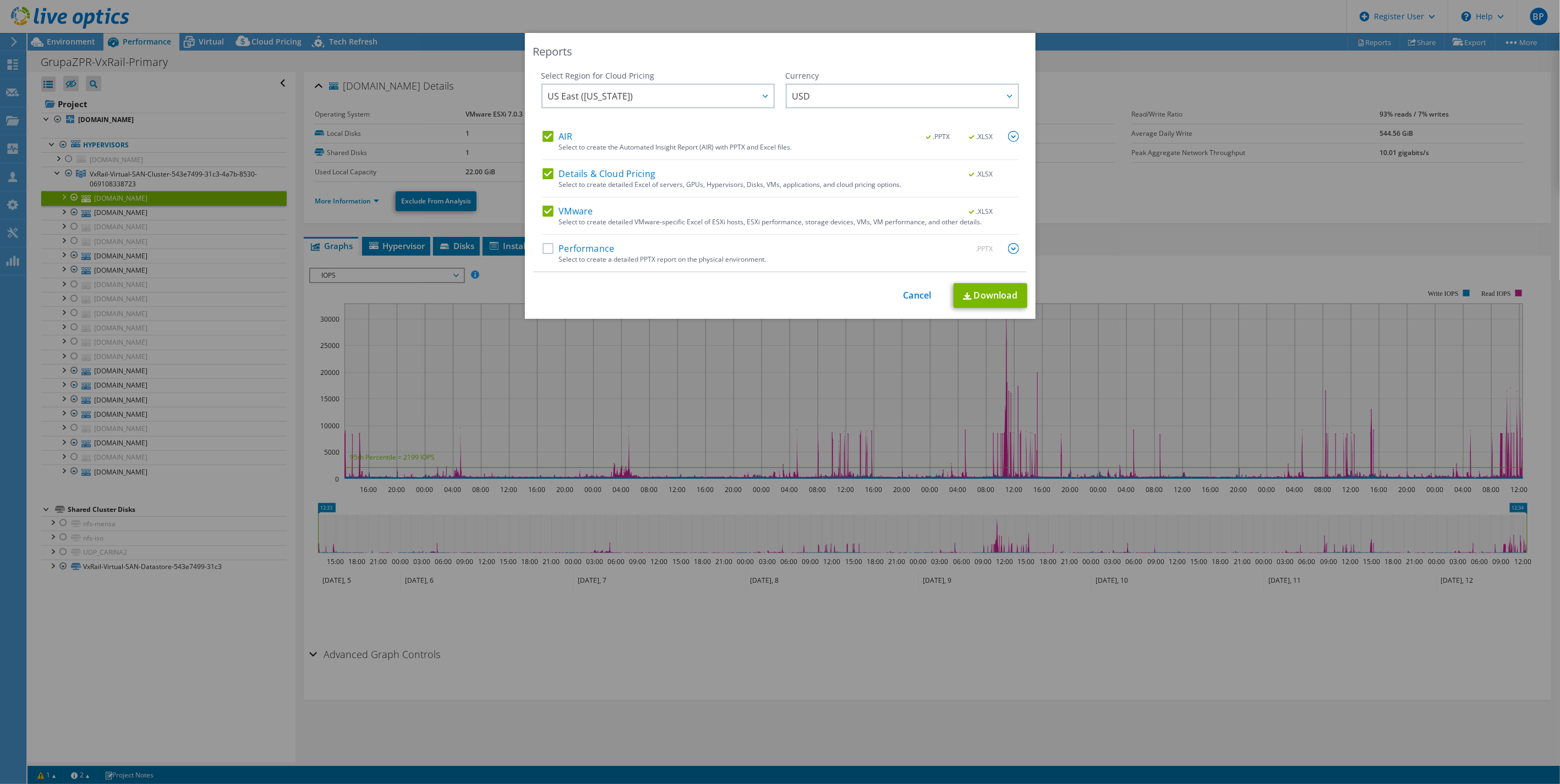
drag, startPoint x: 539, startPoint y: 138, endPoint x: 540, endPoint y: 147, distance: 9.1
click at [543, 138] on label "AIR" at bounding box center [557, 136] width 29 height 11
click at [0, 0] on input "AIR" at bounding box center [0, 0] width 0 height 0
click at [543, 169] on label "Details & Cloud Pricing" at bounding box center [600, 174] width 114 height 11
click at [0, 0] on input "Details & Cloud Pricing" at bounding box center [0, 0] width 0 height 0
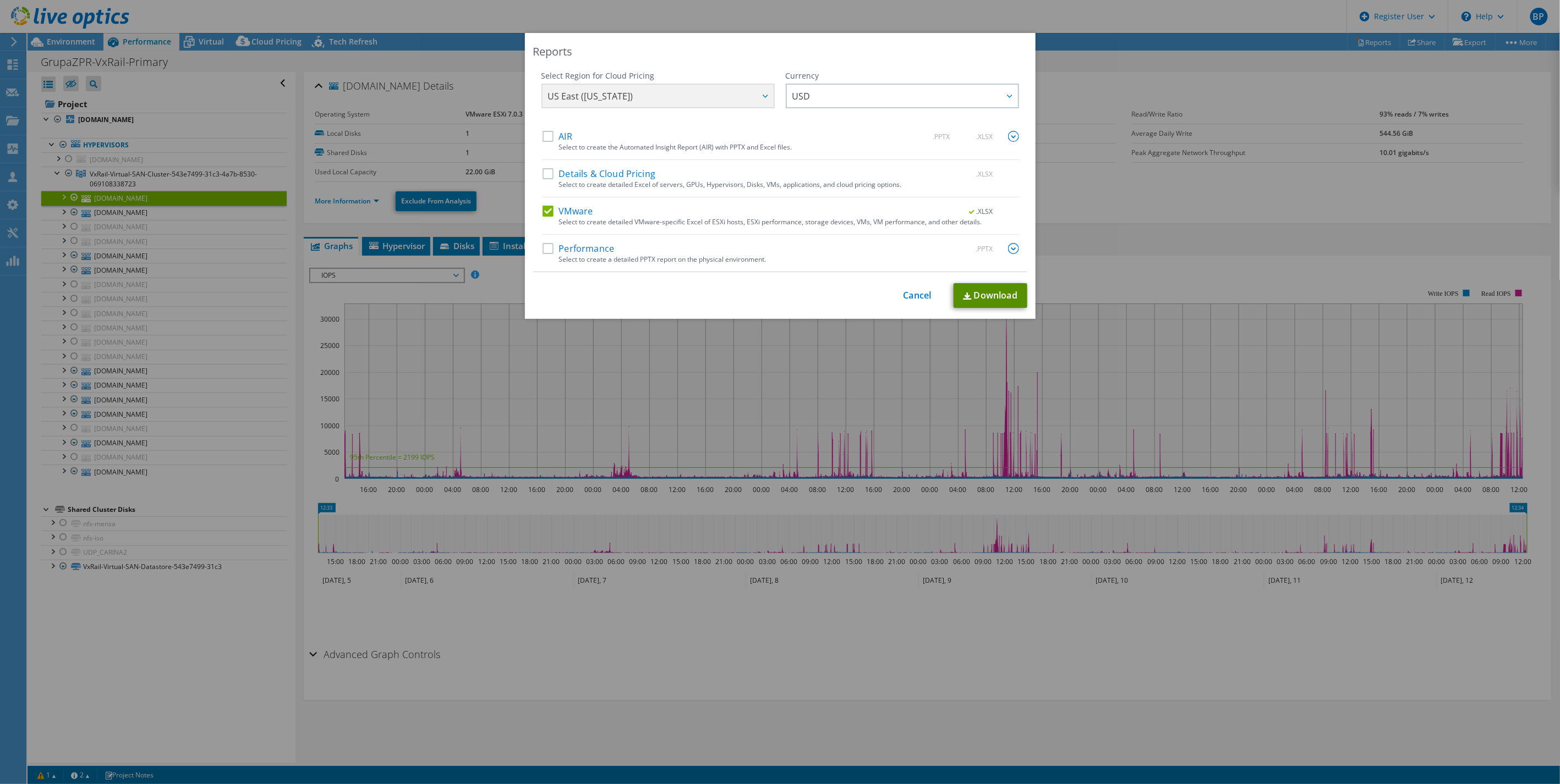
click at [994, 297] on link "Download" at bounding box center [990, 296] width 74 height 25
